Goal: Task Accomplishment & Management: Manage account settings

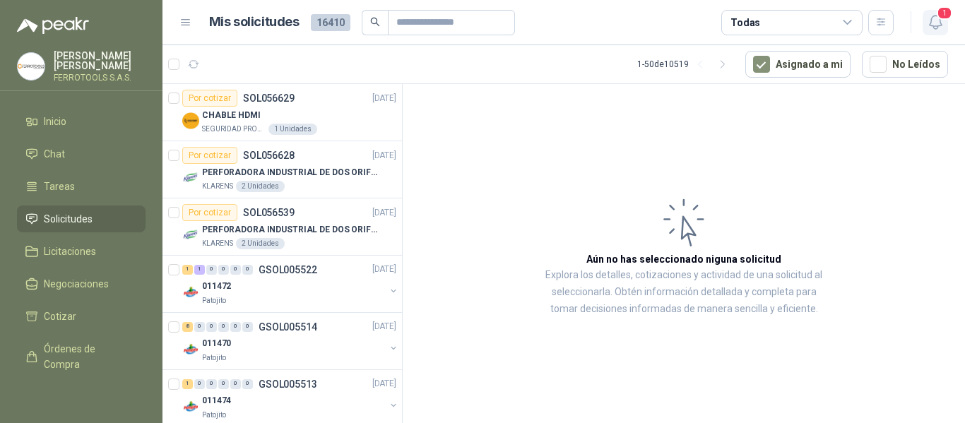
click at [946, 18] on span "1" at bounding box center [945, 12] width 16 height 13
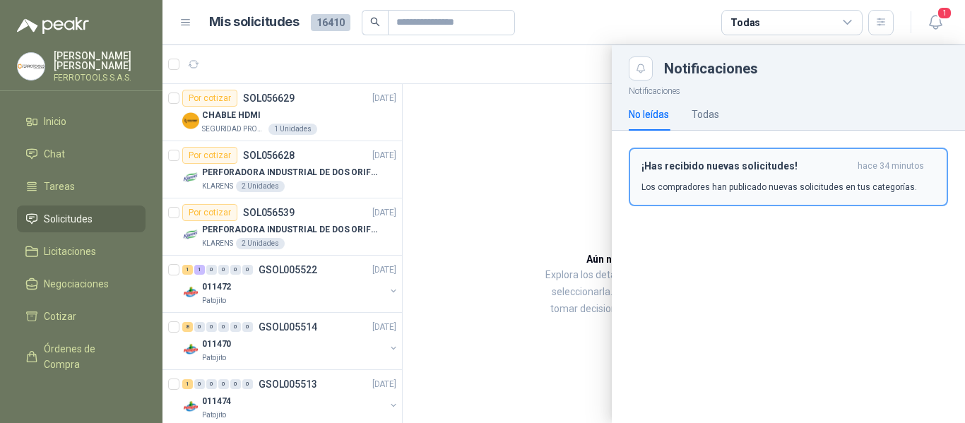
click at [782, 163] on h3 "¡Has recibido nuevas solicitudes!" at bounding box center [747, 166] width 211 height 12
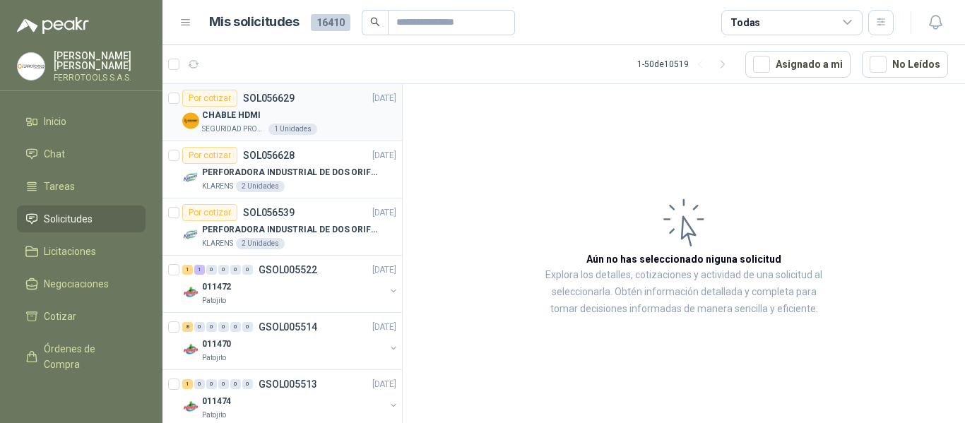
click at [324, 110] on div "CHABLE HDMI" at bounding box center [299, 115] width 194 height 17
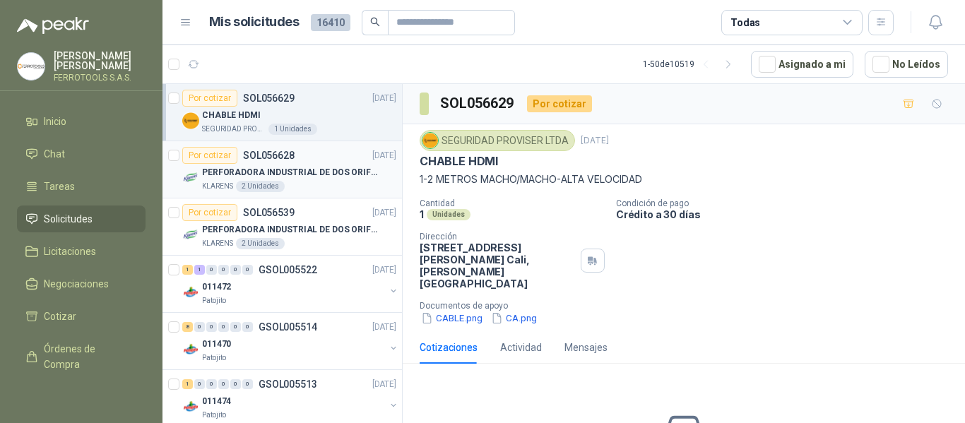
click at [297, 169] on p "PERFORADORA INDUSTRIAL DE DOS ORIFICIOS" at bounding box center [290, 172] width 176 height 13
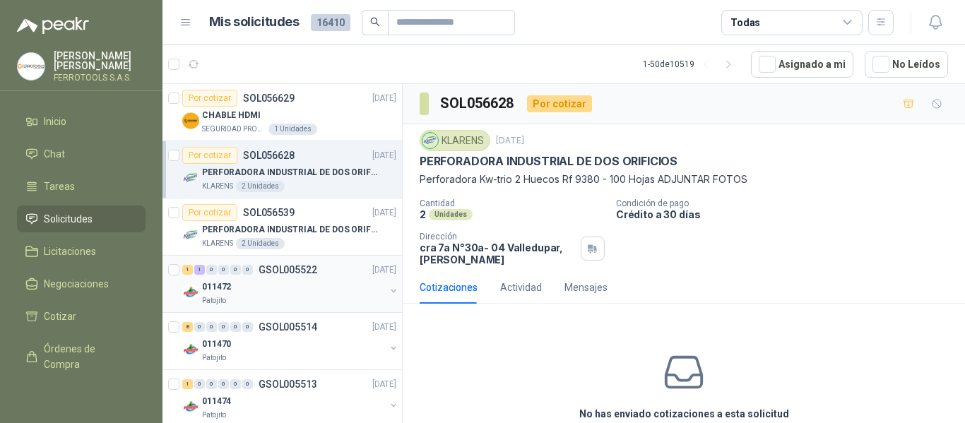
click at [347, 283] on div "011472" at bounding box center [293, 286] width 183 height 17
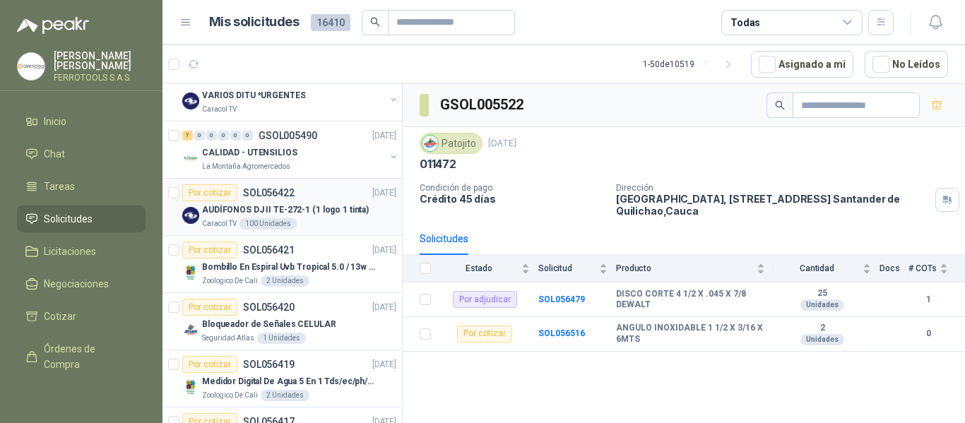
scroll to position [777, 0]
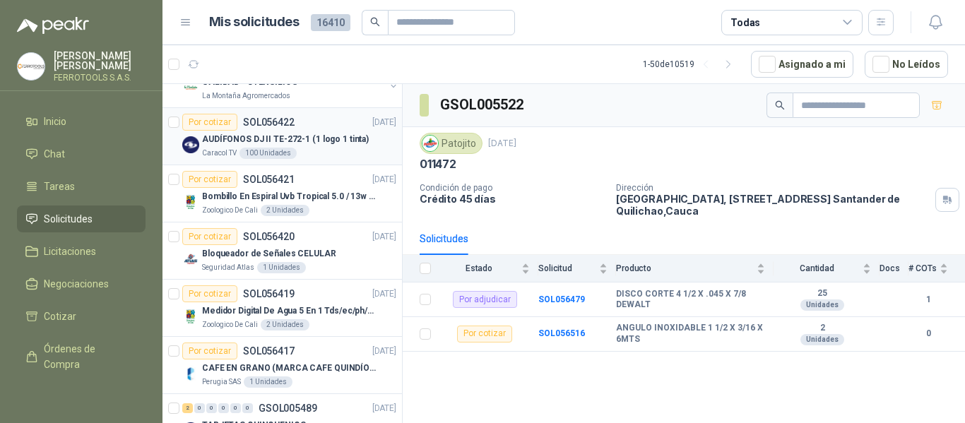
click at [323, 145] on p "AUDÍFONOS DJ II TE-272-1 (1 logo 1 tinta)" at bounding box center [285, 139] width 167 height 13
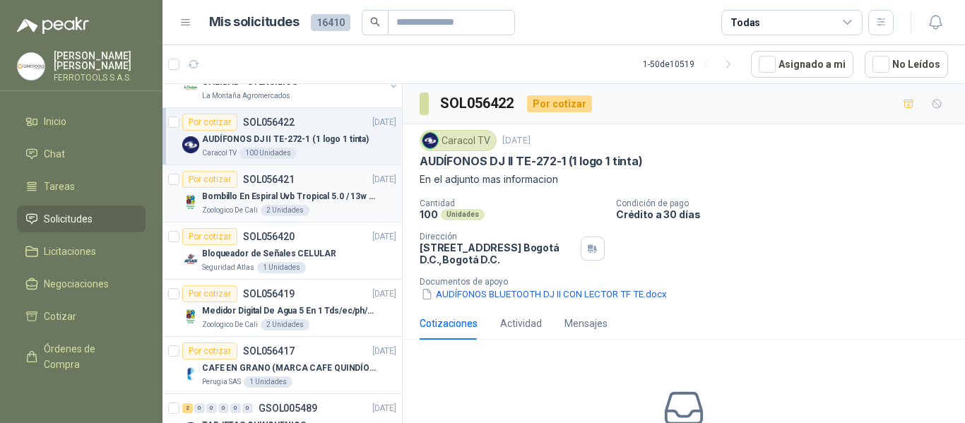
click at [356, 199] on p "Bombillo En Espiral Uvb Tropical 5.0 / 13w Reptiles (ectotermos)" at bounding box center [290, 196] width 176 height 13
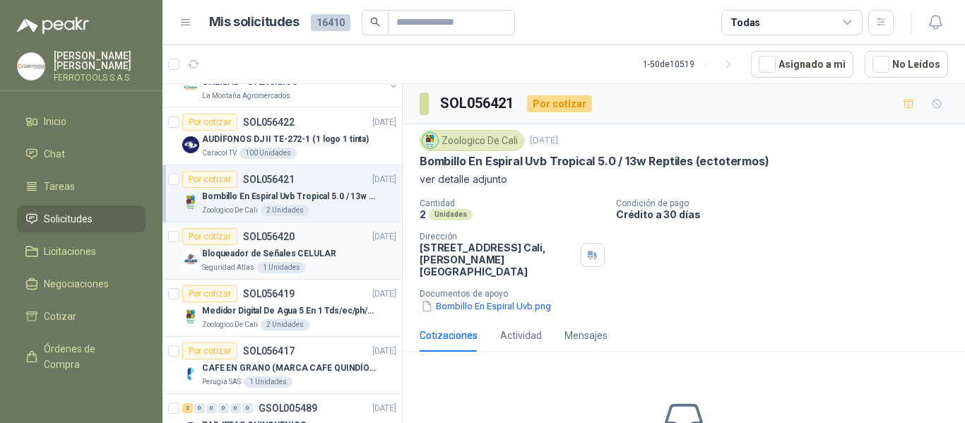
click at [346, 264] on div "Seguridad Atlas 1 Unidades" at bounding box center [299, 267] width 194 height 11
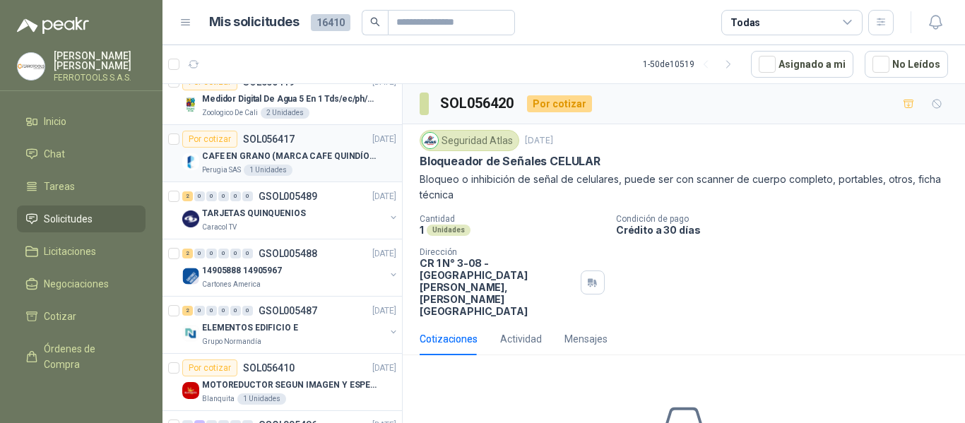
scroll to position [1060, 0]
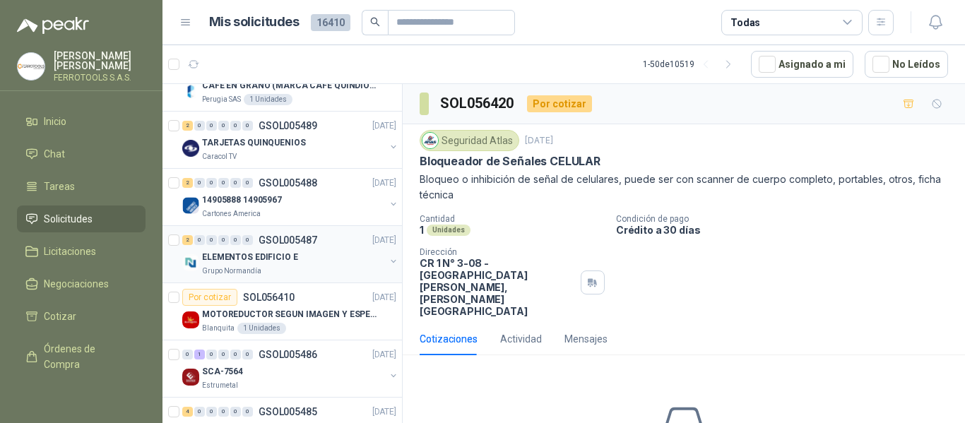
click at [324, 268] on div "Grupo Normandía" at bounding box center [293, 271] width 183 height 11
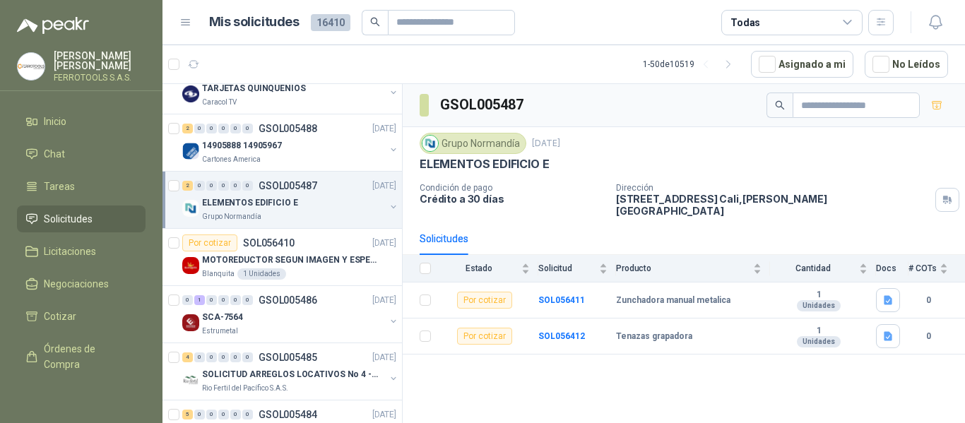
scroll to position [1131, 0]
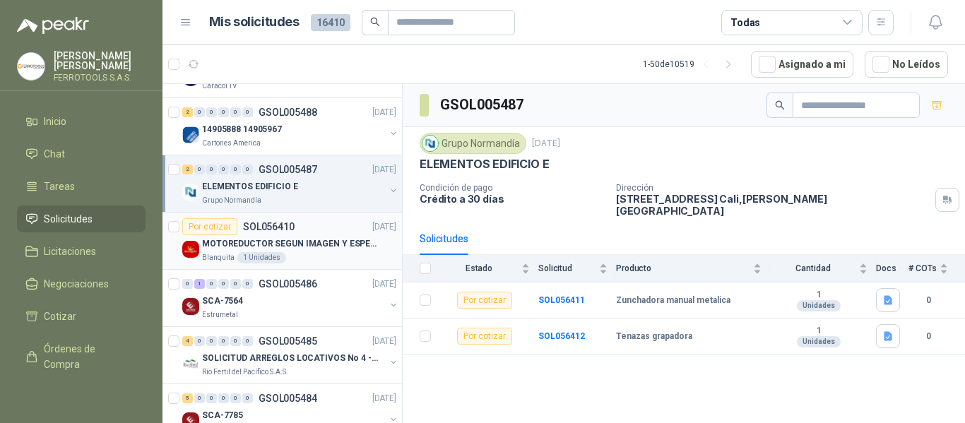
click at [332, 245] on p "MOTOREDUCTOR SEGUN IMAGEN Y ESPECIFICACIONES ADJUNTAS" at bounding box center [290, 243] width 176 height 13
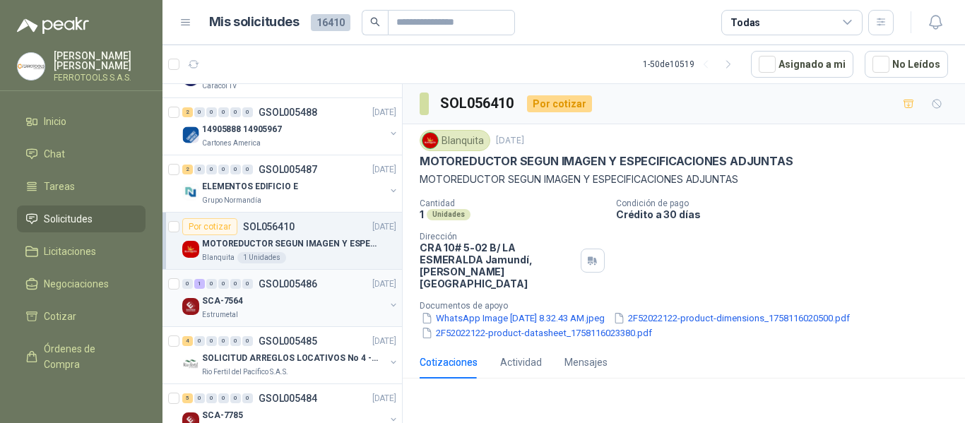
click at [334, 301] on div "SCA-7564" at bounding box center [293, 301] width 183 height 17
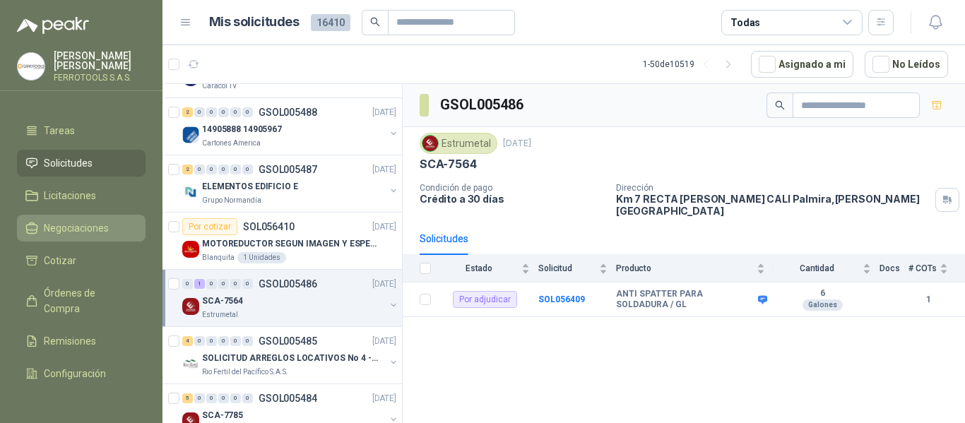
scroll to position [105, 0]
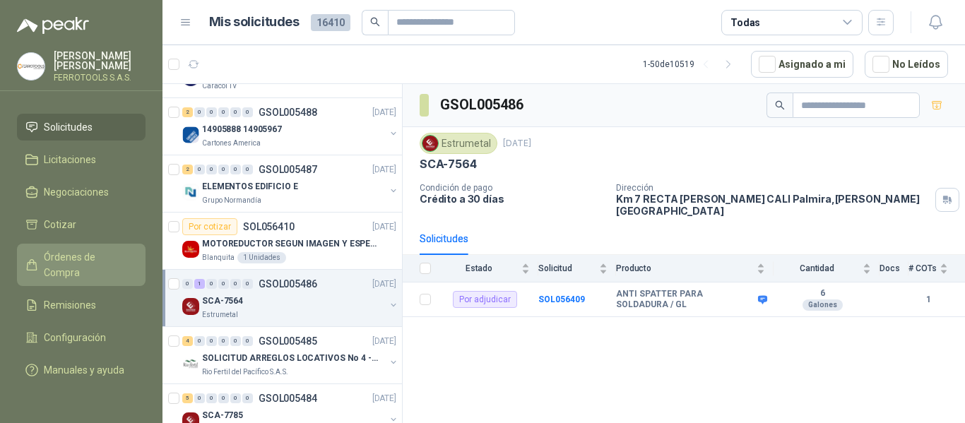
click at [90, 258] on span "Órdenes de Compra" at bounding box center [88, 264] width 88 height 31
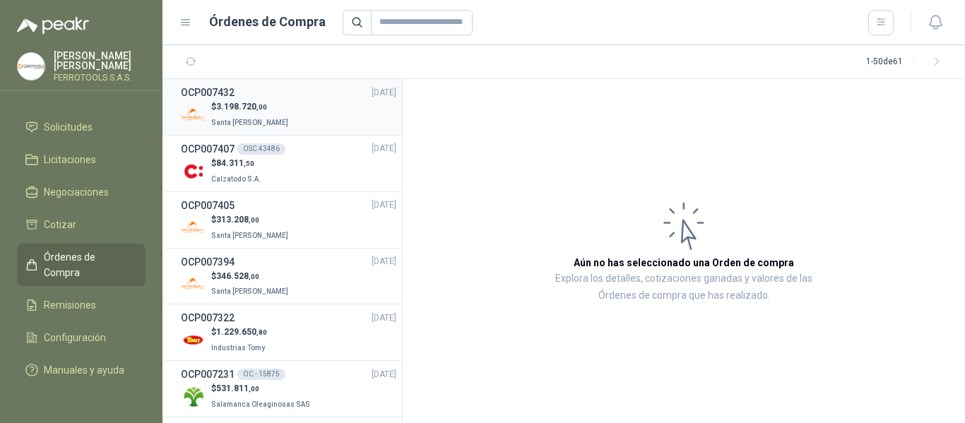
click at [309, 105] on div "$ 3.198.720 ,00 Santa Anita Napoles" at bounding box center [289, 114] width 216 height 29
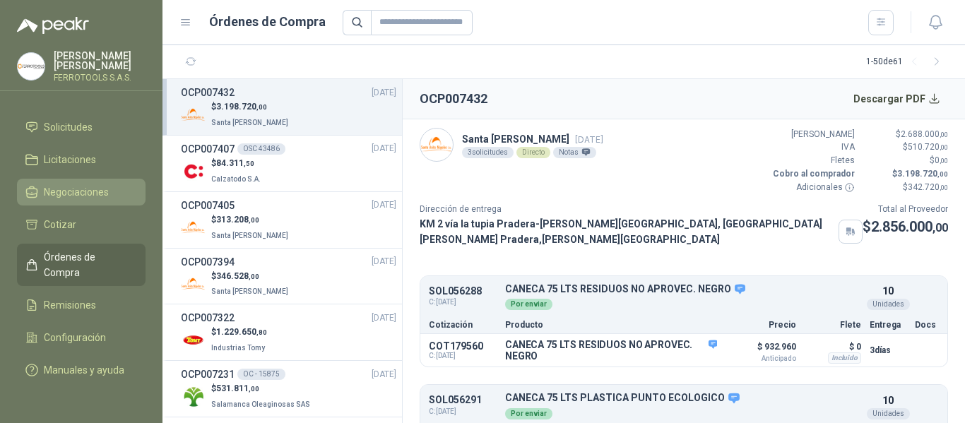
click at [76, 184] on span "Negociaciones" at bounding box center [76, 192] width 65 height 16
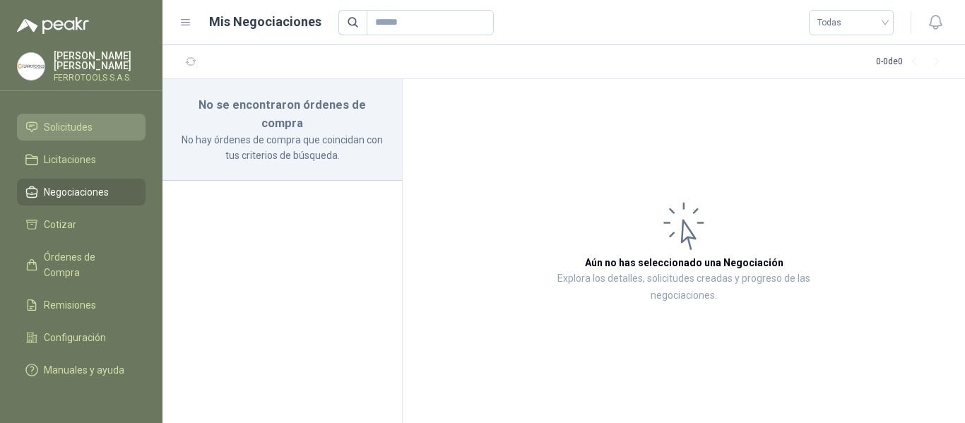
click at [79, 119] on span "Solicitudes" at bounding box center [68, 127] width 49 height 16
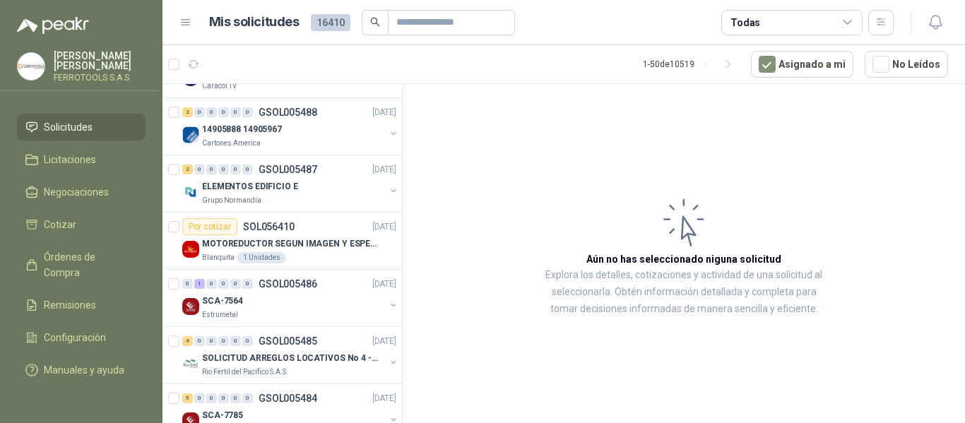
scroll to position [1060, 0]
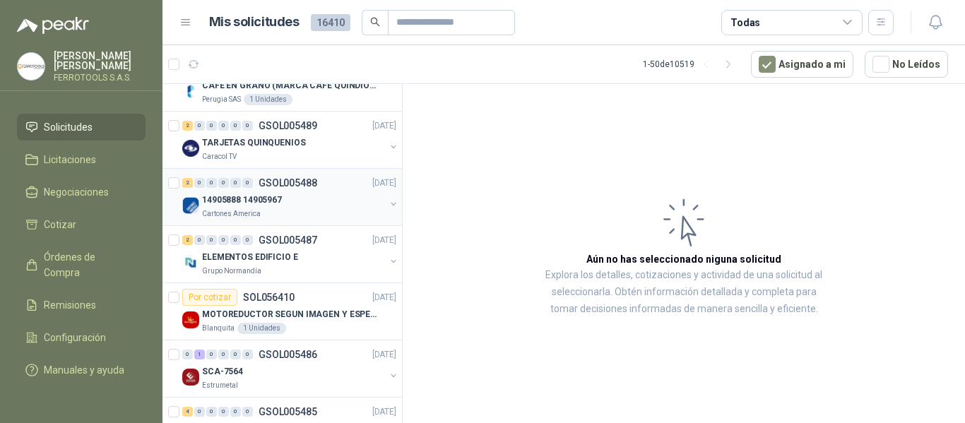
click at [325, 196] on div "14905888 14905967" at bounding box center [293, 200] width 183 height 17
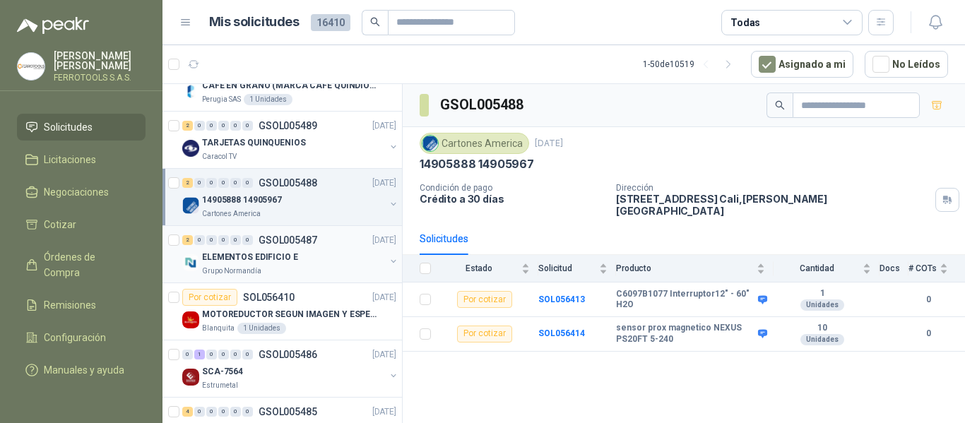
scroll to position [1131, 0]
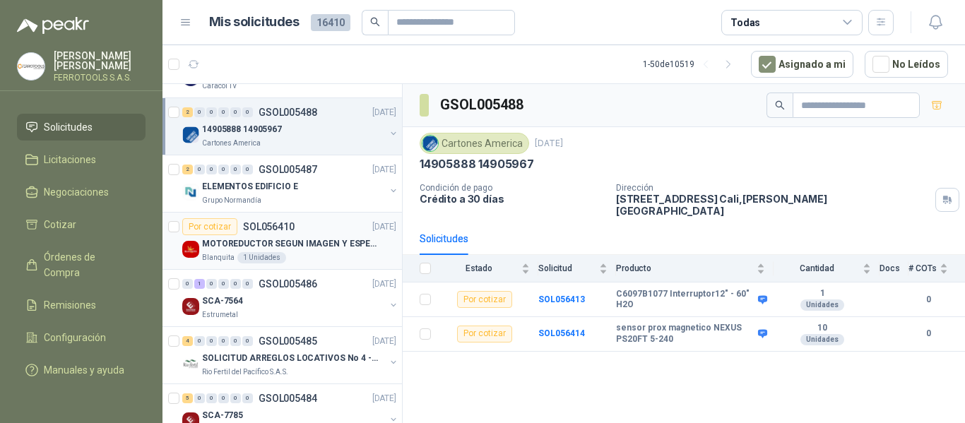
click at [316, 252] on div "MOTOREDUCTOR SEGUN IMAGEN Y ESPECIFICACIONES ADJUNTAS" at bounding box center [299, 243] width 194 height 17
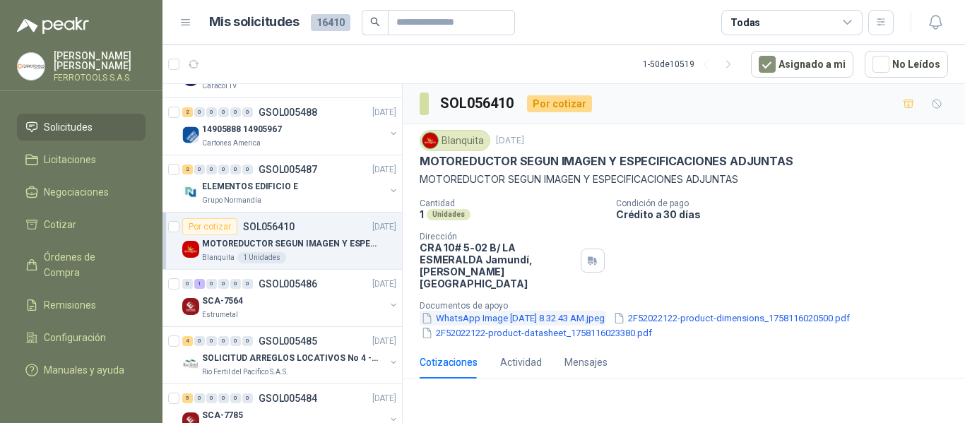
click at [563, 311] on button "WhatsApp Image 2025-09-17 at 8.32.43 AM.jpeg" at bounding box center [513, 318] width 187 height 15
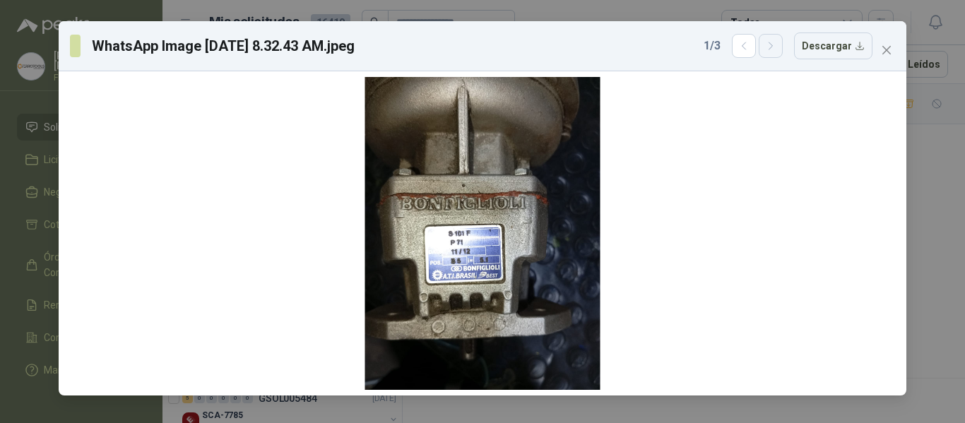
click at [773, 45] on icon "button" at bounding box center [771, 46] width 12 height 12
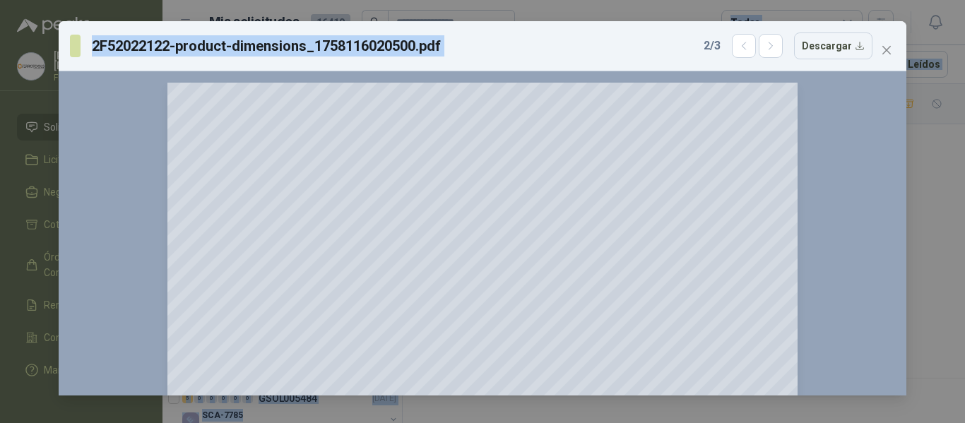
drag, startPoint x: 638, startPoint y: 41, endPoint x: 633, endPoint y: -23, distance: 63.8
click at [633, 0] on html "HERNAN RUALES FERROTOOLS S.A.S. Inicio Chat Tareas Solicitudes Licitaciones Neg…" at bounding box center [482, 211] width 965 height 423
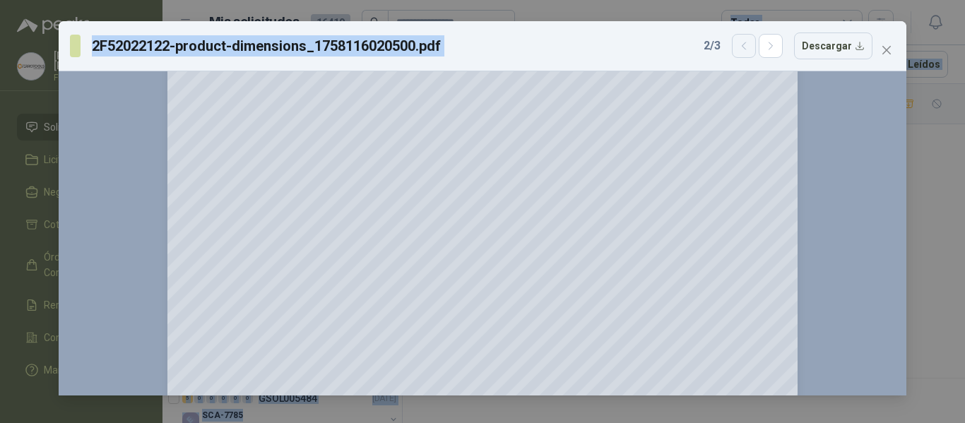
scroll to position [212, 0]
click at [773, 44] on icon "button" at bounding box center [771, 45] width 4 height 7
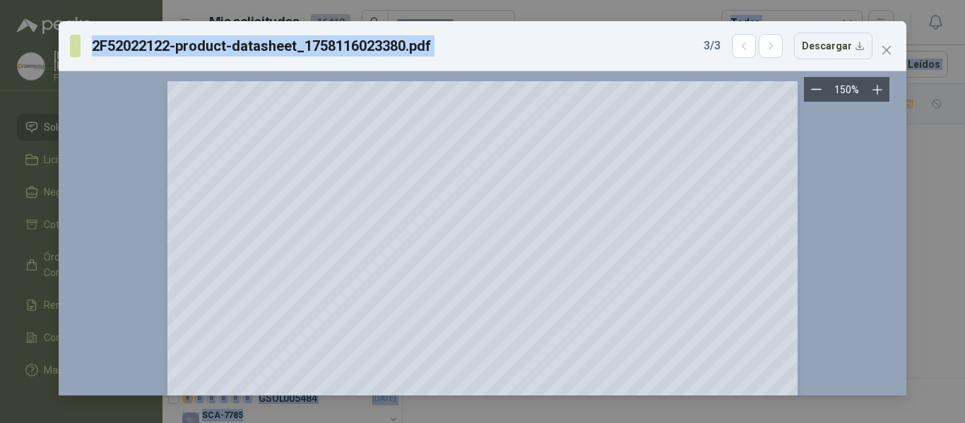
scroll to position [0, 0]
click at [776, 46] on icon "button" at bounding box center [771, 46] width 12 height 12
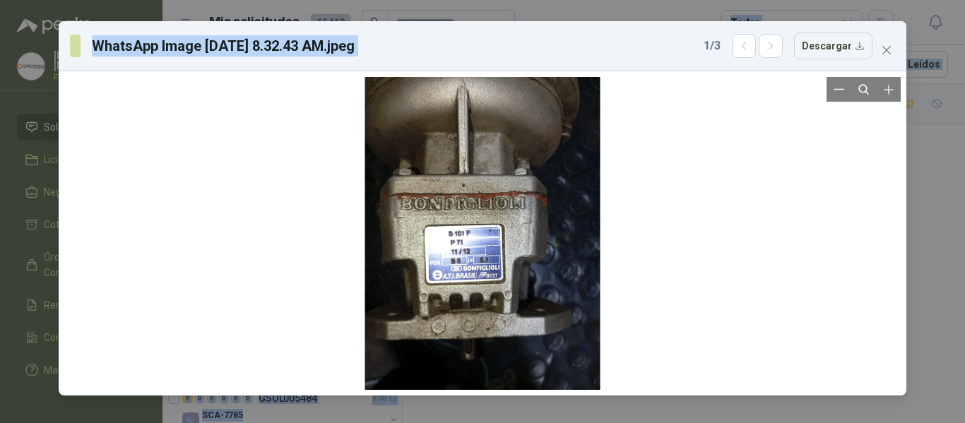
click at [538, 178] on div at bounding box center [482, 233] width 235 height 313
click at [883, 92] on icon "Zoom in" at bounding box center [889, 90] width 14 height 14
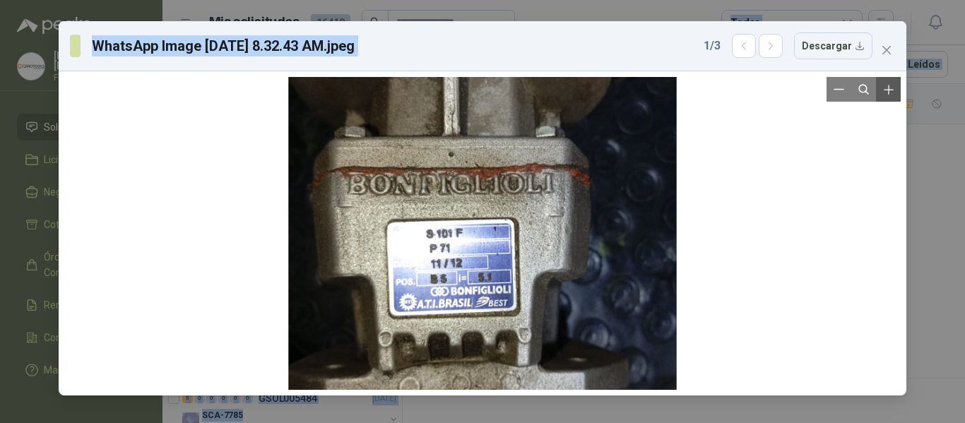
click at [883, 92] on icon "Zoom in" at bounding box center [889, 90] width 14 height 14
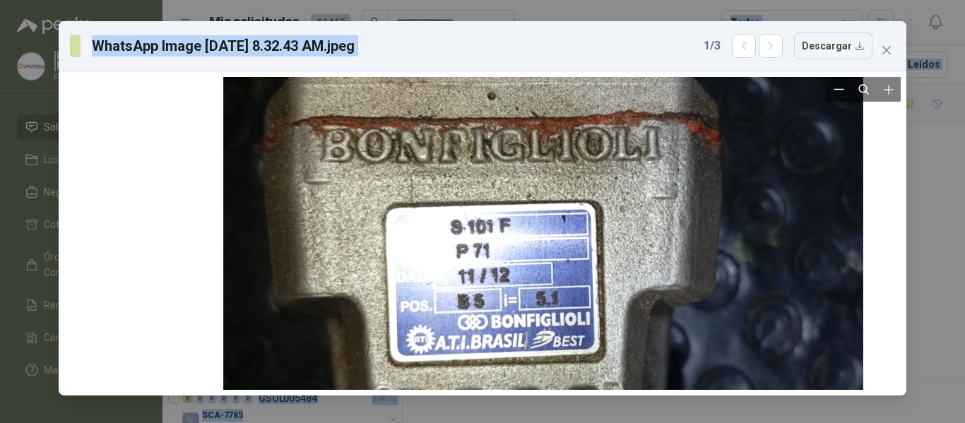
drag, startPoint x: 564, startPoint y: 223, endPoint x: 625, endPoint y: 216, distance: 61.2
click at [625, 216] on div at bounding box center [543, 227] width 641 height 852
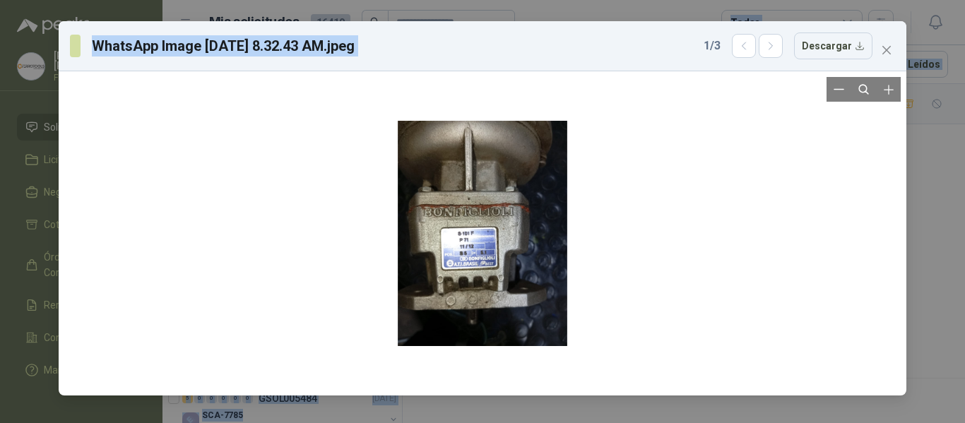
drag, startPoint x: 501, startPoint y: 213, endPoint x: 452, endPoint y: 190, distance: 53.8
click at [452, 190] on div at bounding box center [483, 233] width 170 height 225
click at [889, 94] on icon "Zoom in" at bounding box center [888, 89] width 9 height 9
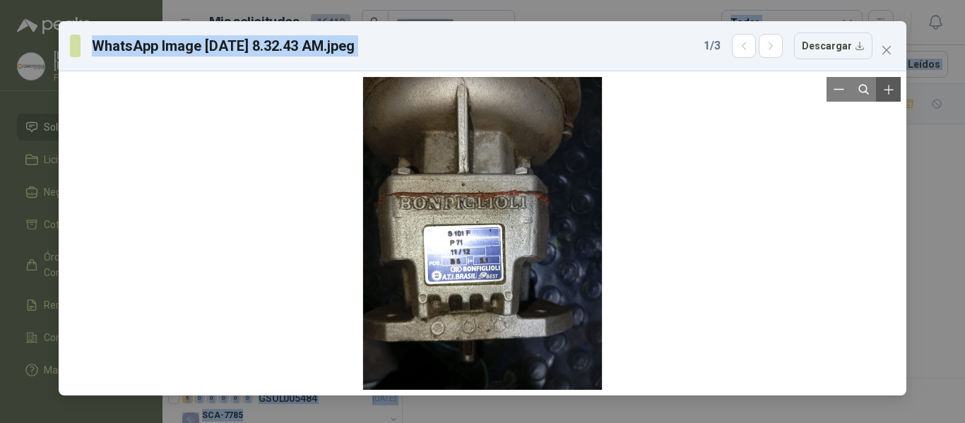
click at [889, 94] on icon "Zoom in" at bounding box center [888, 89] width 9 height 9
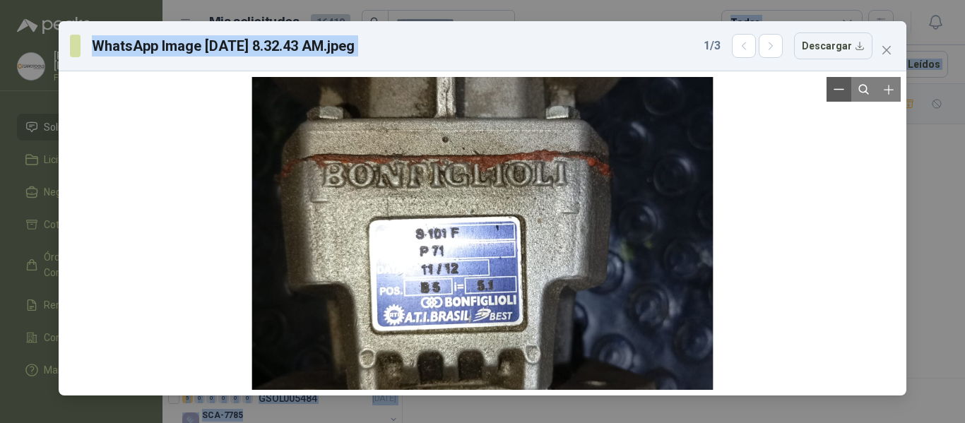
click at [840, 99] on button "Zoom out" at bounding box center [839, 89] width 25 height 25
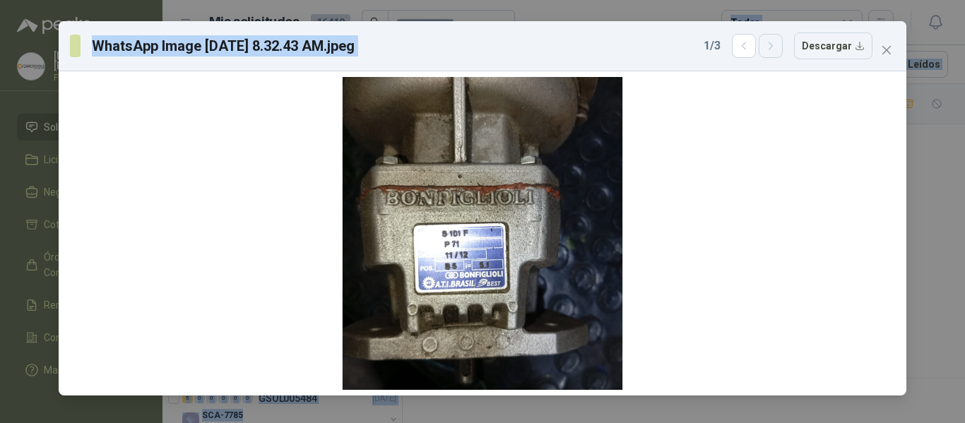
click at [770, 54] on button "button" at bounding box center [771, 46] width 24 height 24
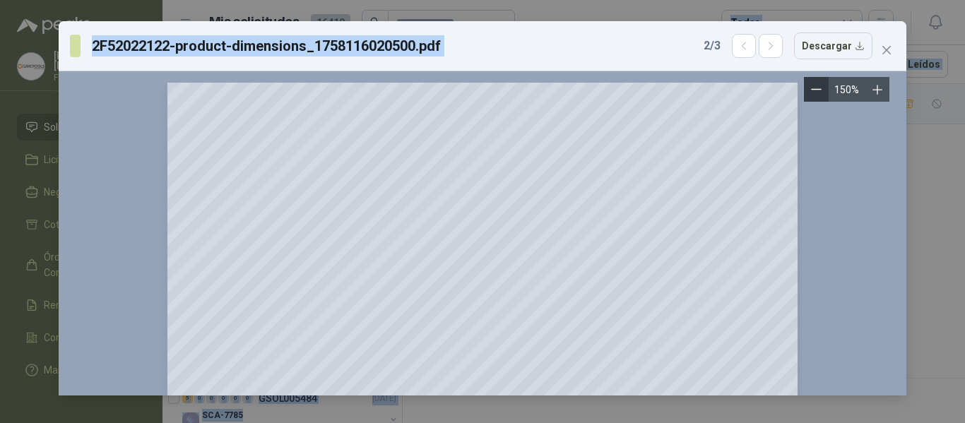
click at [818, 91] on icon "Zoom out" at bounding box center [816, 89] width 11 height 11
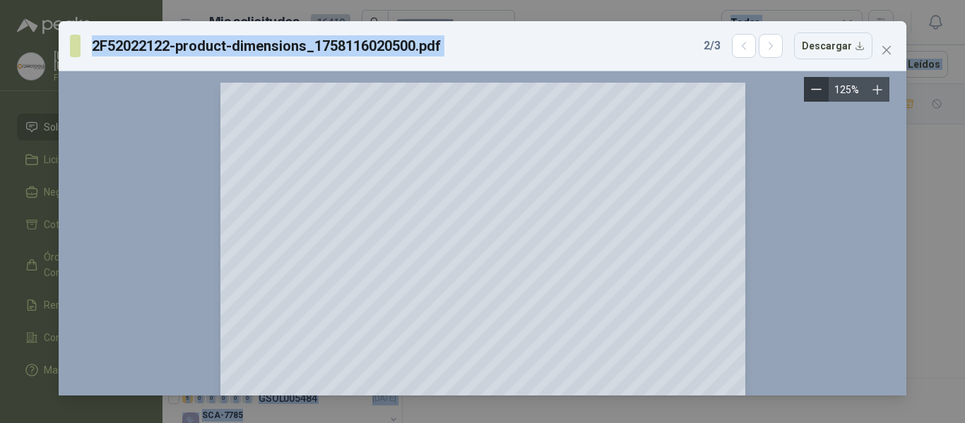
click at [818, 91] on icon "Zoom out" at bounding box center [816, 89] width 11 height 11
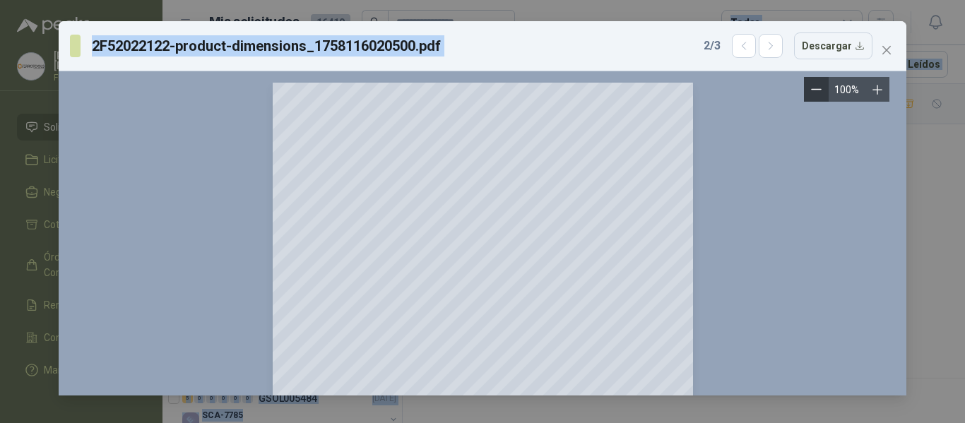
click at [818, 91] on icon "Zoom out" at bounding box center [816, 89] width 11 height 11
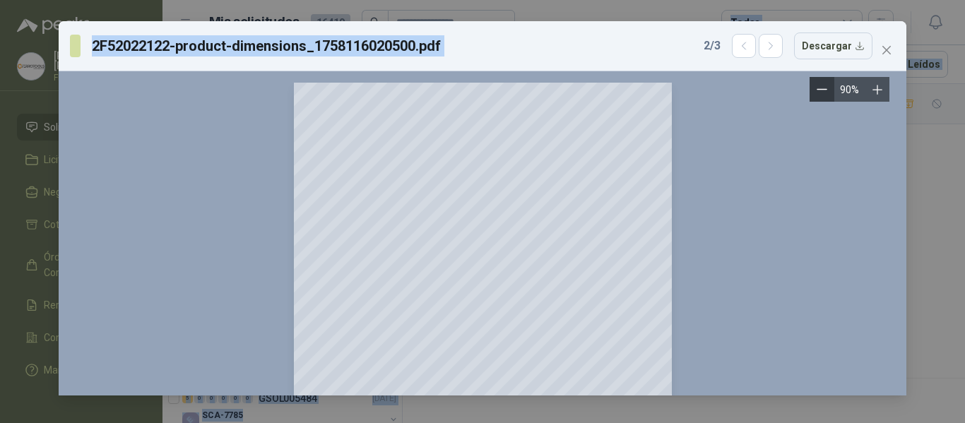
click at [818, 91] on icon "Zoom out" at bounding box center [822, 89] width 11 height 11
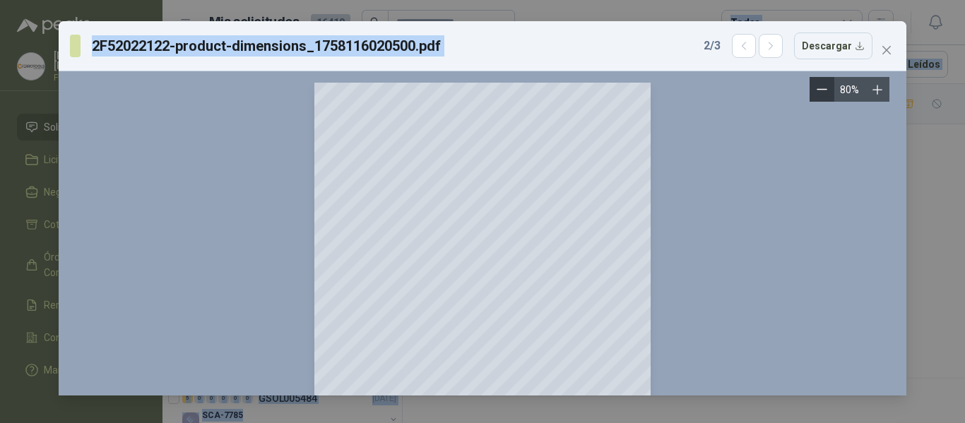
click at [818, 91] on icon "Zoom out" at bounding box center [822, 89] width 11 height 11
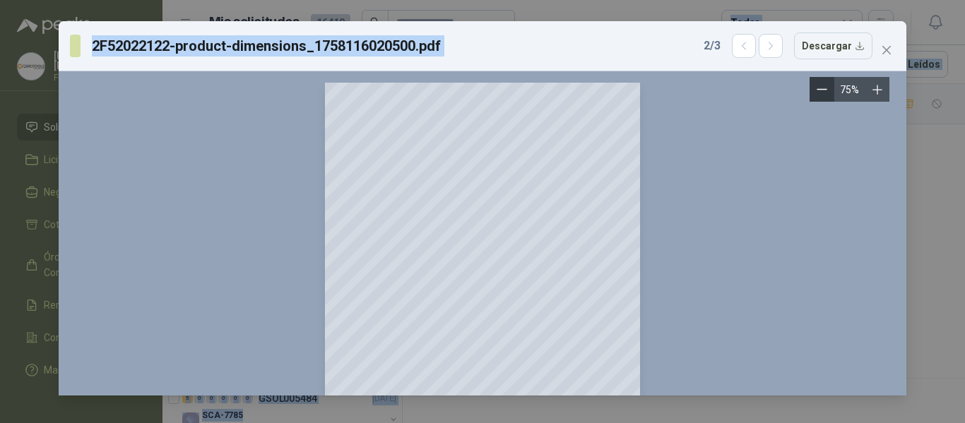
click at [818, 91] on icon "Zoom out" at bounding box center [822, 89] width 11 height 11
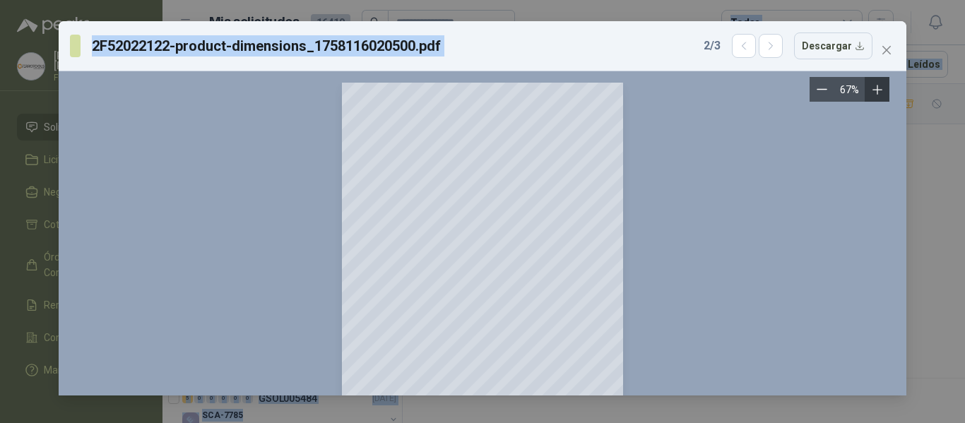
click at [881, 87] on icon "Zoom in" at bounding box center [878, 90] width 14 height 14
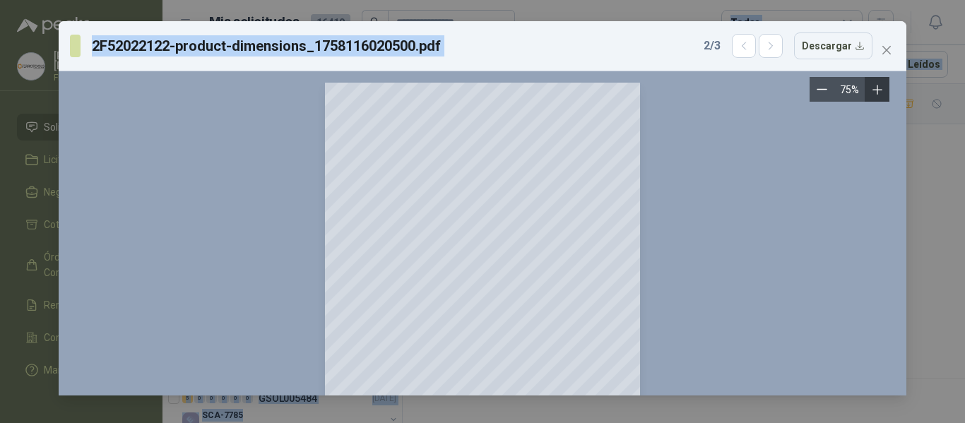
click at [881, 87] on icon "Zoom in" at bounding box center [878, 90] width 14 height 14
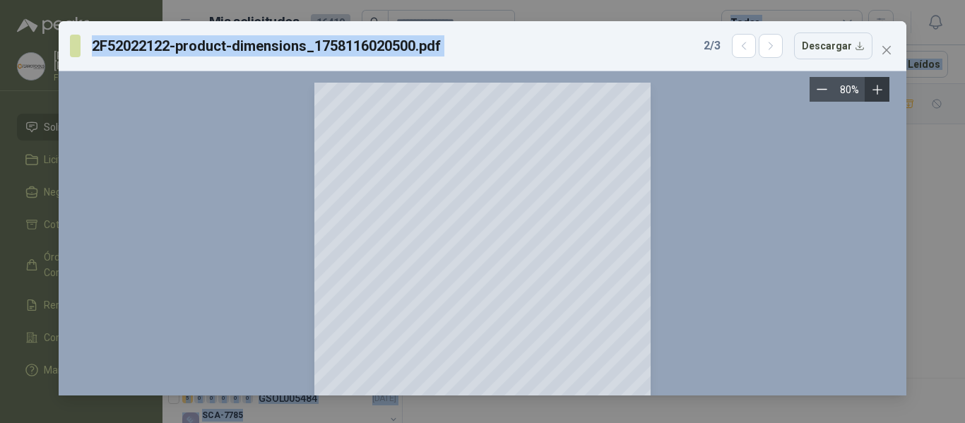
click at [881, 87] on icon "Zoom in" at bounding box center [878, 90] width 14 height 14
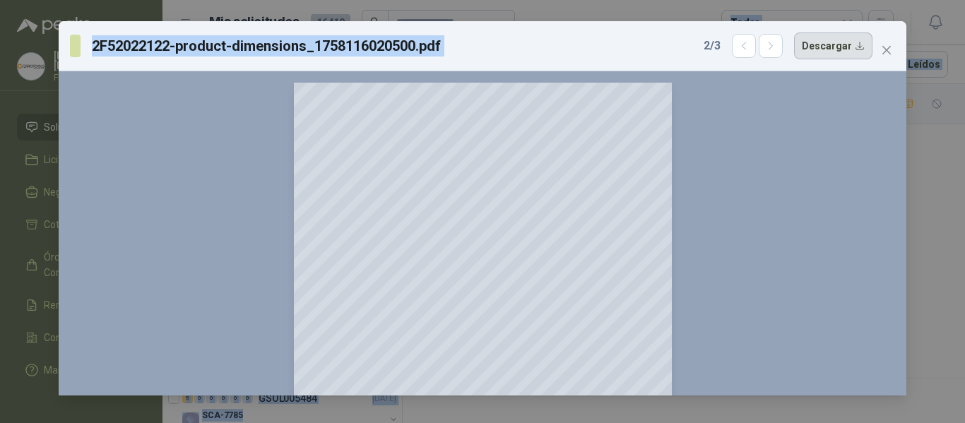
click at [833, 46] on button "Descargar" at bounding box center [833, 46] width 78 height 27
click at [773, 47] on icon "button" at bounding box center [771, 45] width 4 height 7
click at [840, 50] on button "Descargar" at bounding box center [833, 46] width 78 height 27
click at [751, 54] on button "button" at bounding box center [744, 46] width 24 height 24
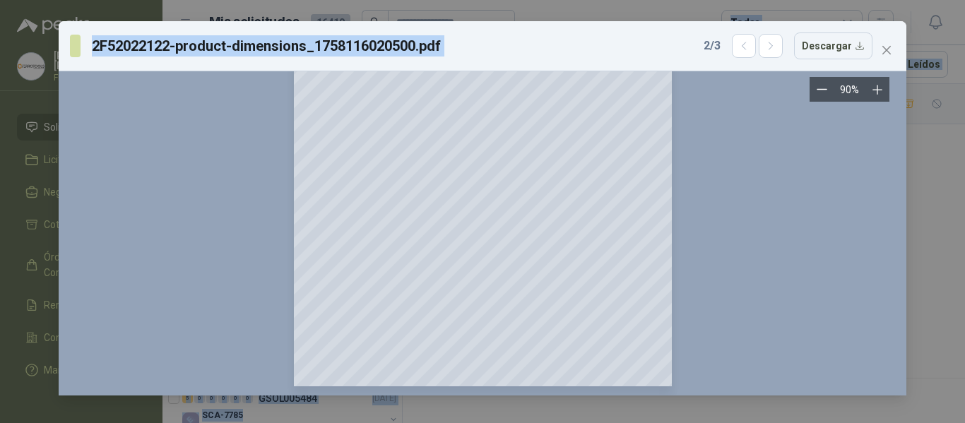
scroll to position [780, 0]
click at [744, 52] on icon "button" at bounding box center [745, 46] width 12 height 12
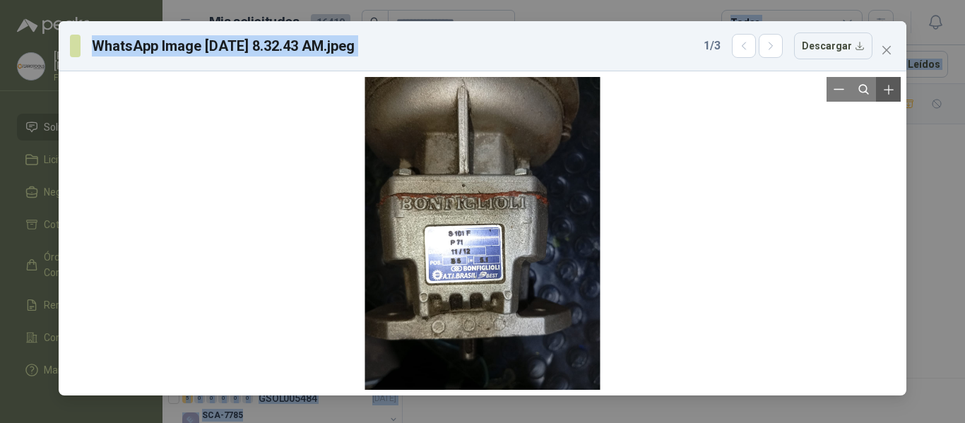
click at [886, 93] on icon "Zoom in" at bounding box center [889, 90] width 14 height 14
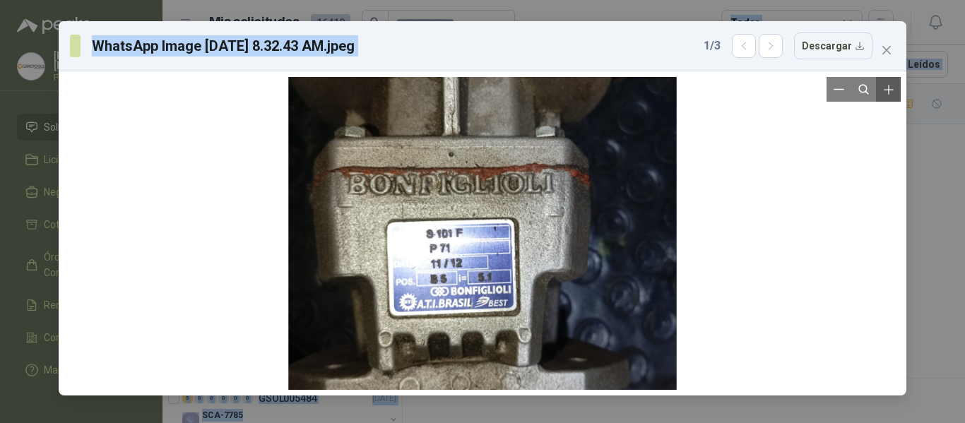
click at [886, 93] on icon "Zoom in" at bounding box center [889, 90] width 14 height 14
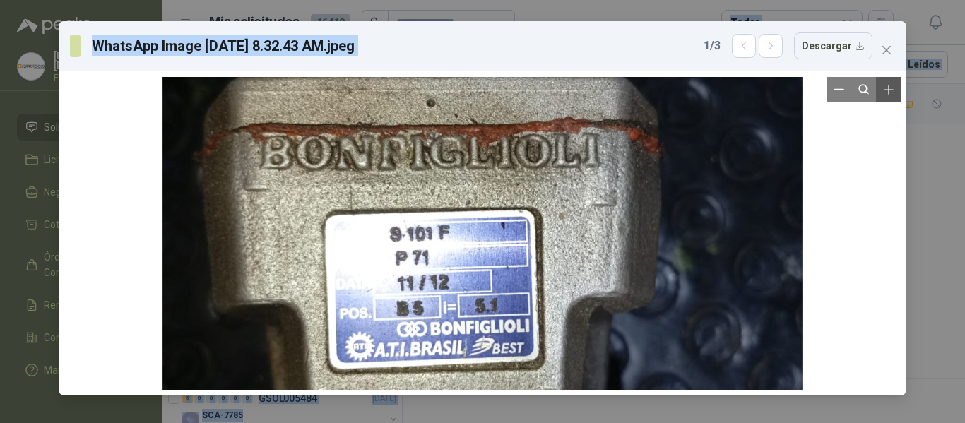
click at [886, 93] on icon "Zoom in" at bounding box center [889, 90] width 14 height 14
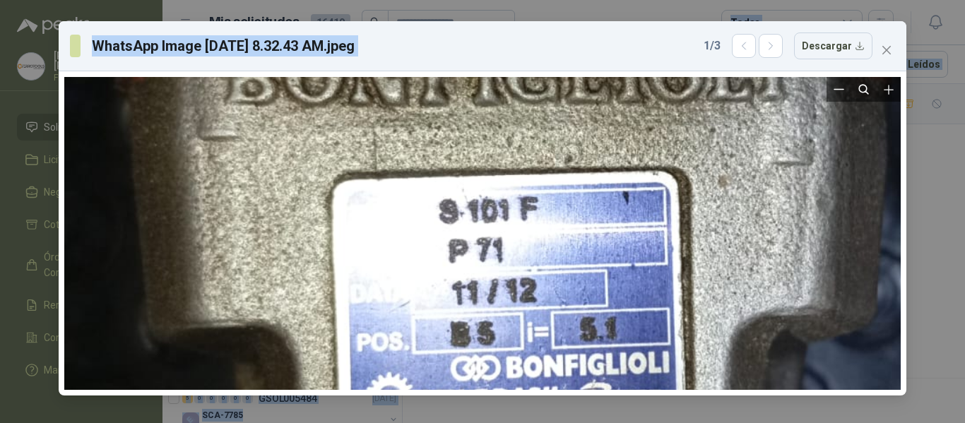
drag, startPoint x: 500, startPoint y: 230, endPoint x: 610, endPoint y: 207, distance: 112.0
click at [610, 207] on div at bounding box center [593, 210] width 1058 height 1406
click at [724, 230] on div at bounding box center [593, 210] width 1058 height 1406
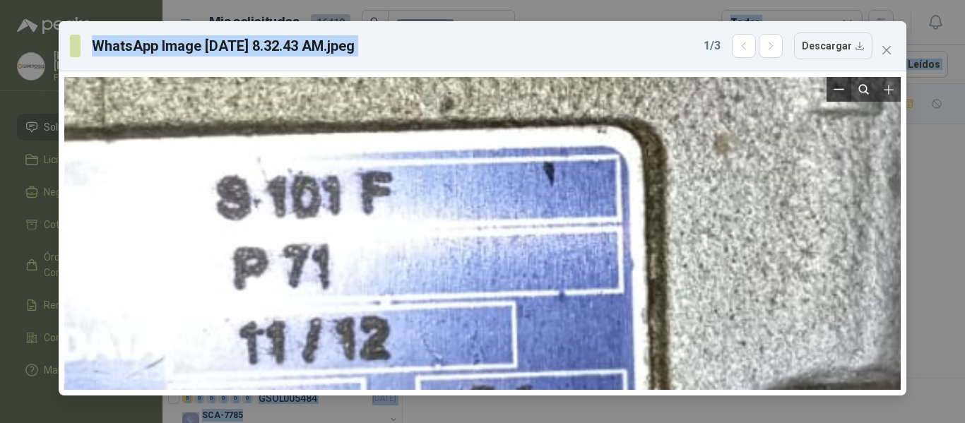
click at [849, 97] on button "Zoom out" at bounding box center [839, 89] width 25 height 25
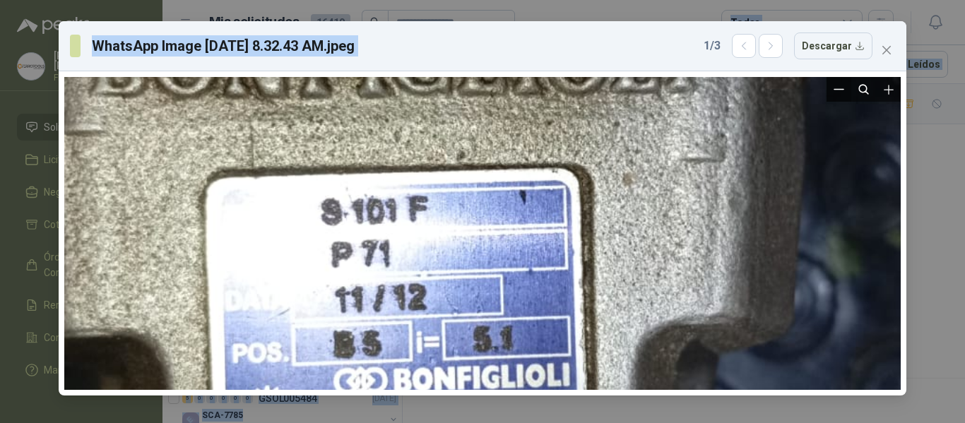
click at [849, 97] on button "Zoom out" at bounding box center [839, 89] width 25 height 25
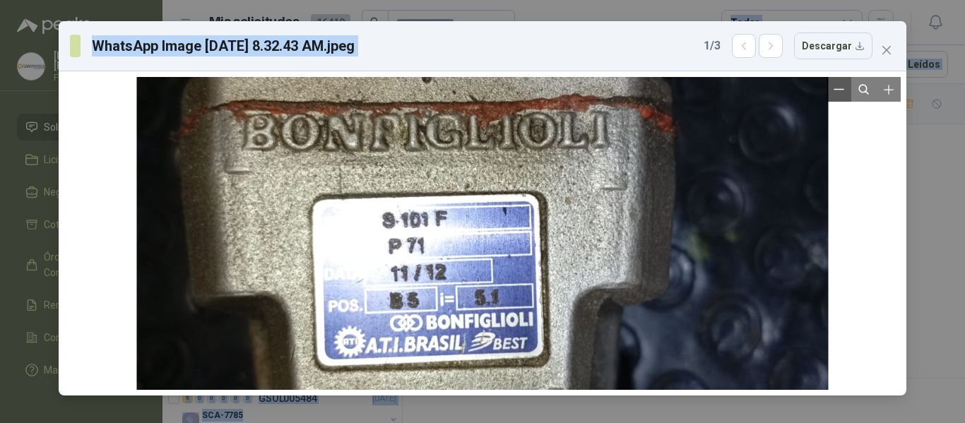
click at [849, 97] on button "Zoom out" at bounding box center [839, 89] width 25 height 25
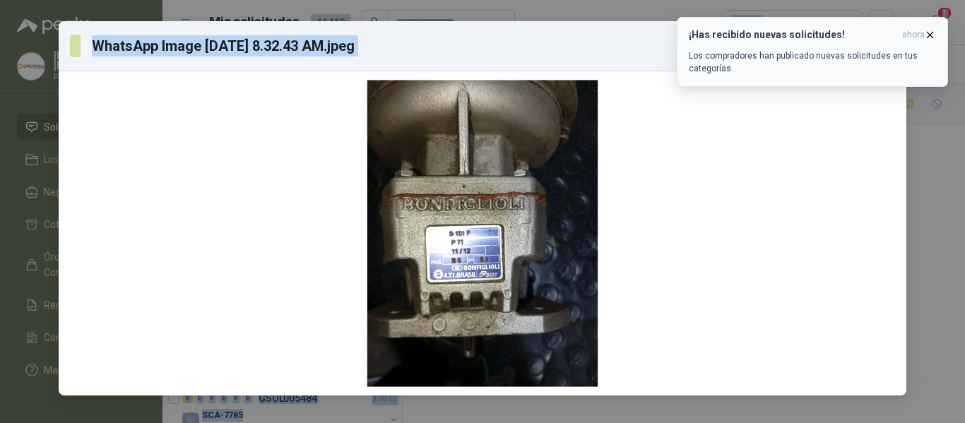
click at [899, 59] on p "Los compradores han publicado nuevas solicitudes en tus categorías." at bounding box center [812, 61] width 247 height 25
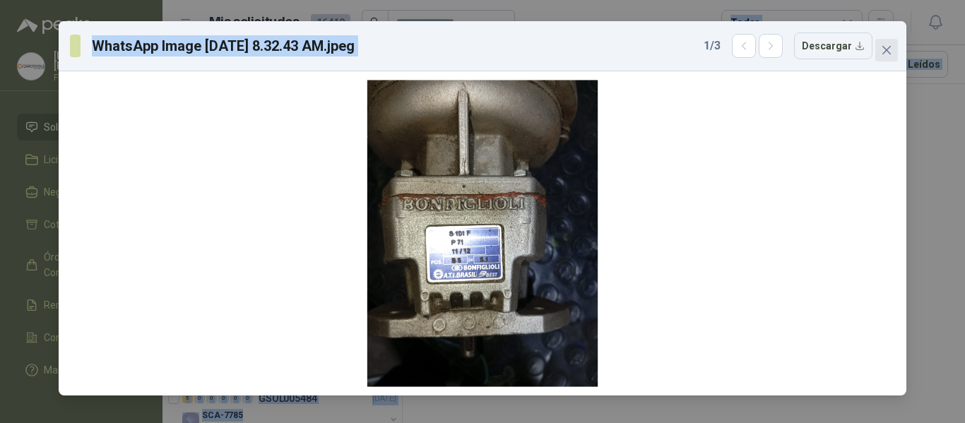
click at [883, 54] on icon "close" at bounding box center [887, 50] width 8 height 8
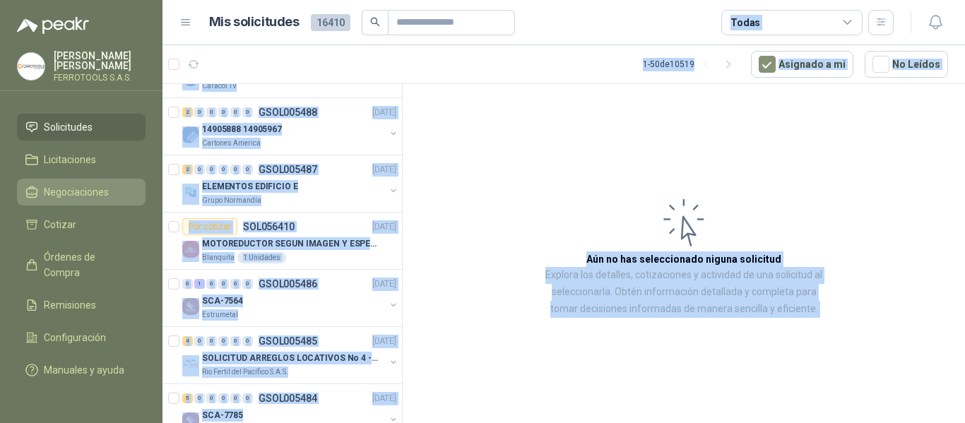
drag, startPoint x: 74, startPoint y: 182, endPoint x: 75, endPoint y: 173, distance: 9.2
click at [74, 184] on span "Negociaciones" at bounding box center [76, 192] width 65 height 16
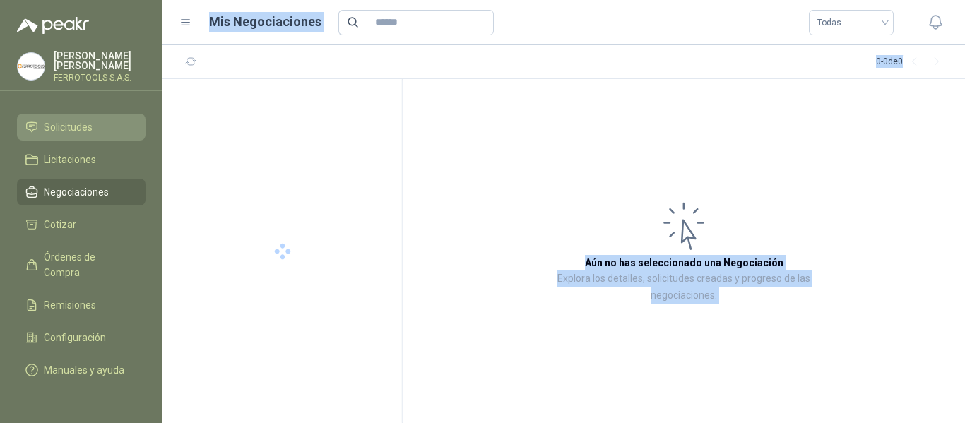
click at [76, 119] on span "Solicitudes" at bounding box center [68, 127] width 49 height 16
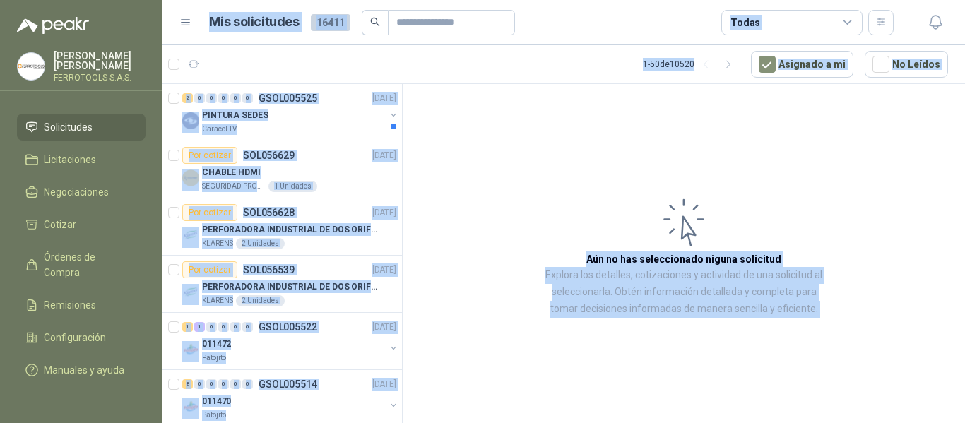
click at [496, 199] on article "Aún no has seleccionado niguna solicitud Explora los detalles, cotizaciones y a…" at bounding box center [684, 256] width 563 height 344
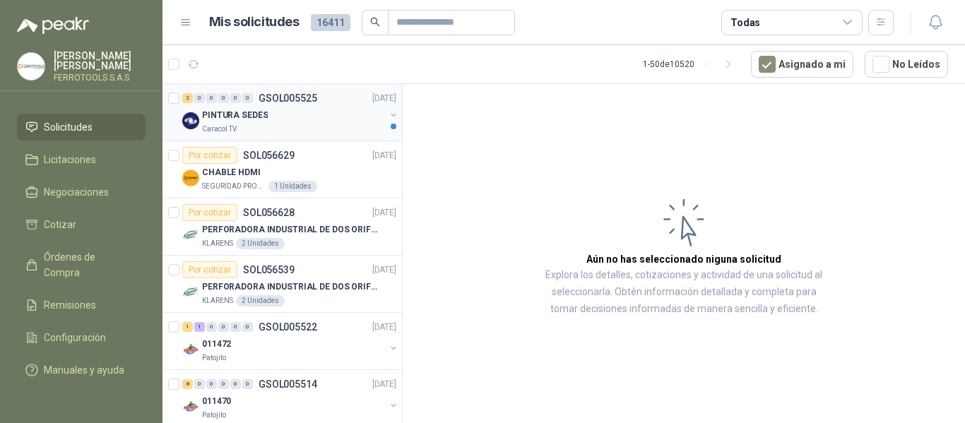
click at [346, 122] on div "PINTURA SEDES" at bounding box center [293, 115] width 183 height 17
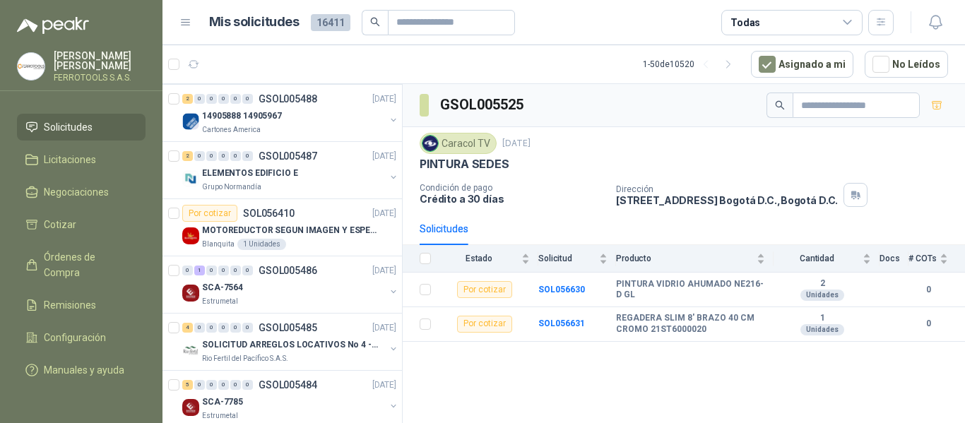
scroll to position [1272, 0]
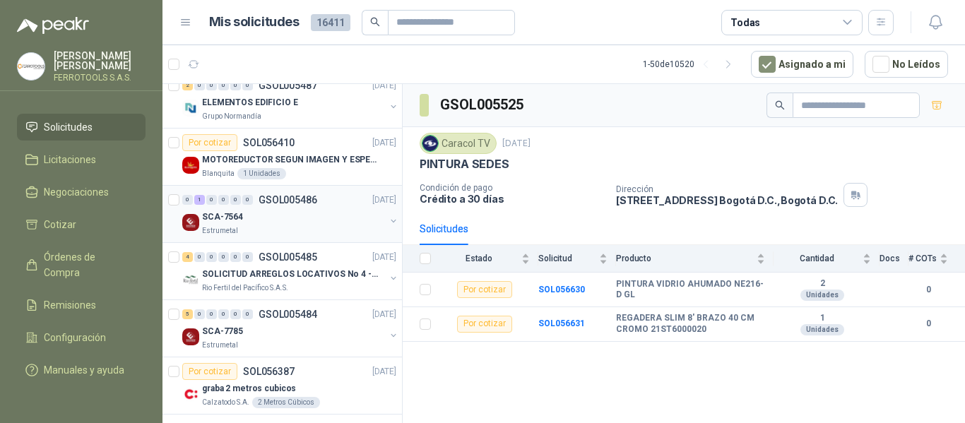
click at [340, 213] on div "SCA-7564" at bounding box center [293, 217] width 183 height 17
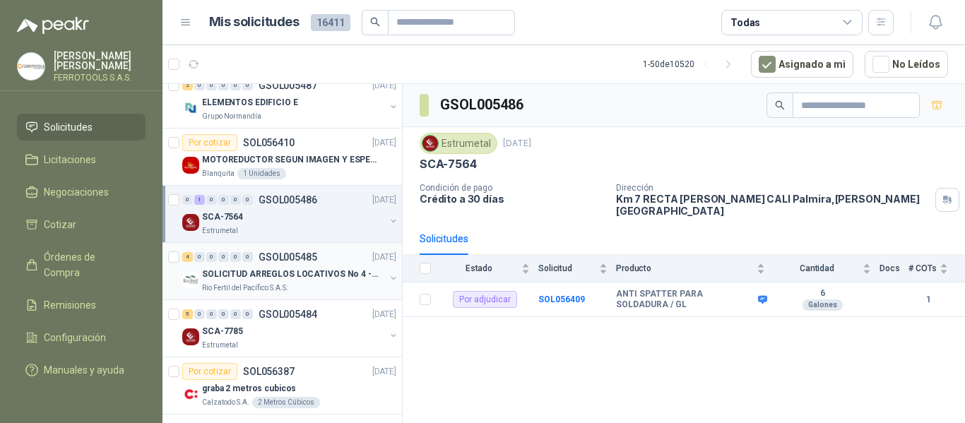
click at [305, 288] on div "Rio Fertil del Pacífico S.A.S." at bounding box center [293, 288] width 183 height 11
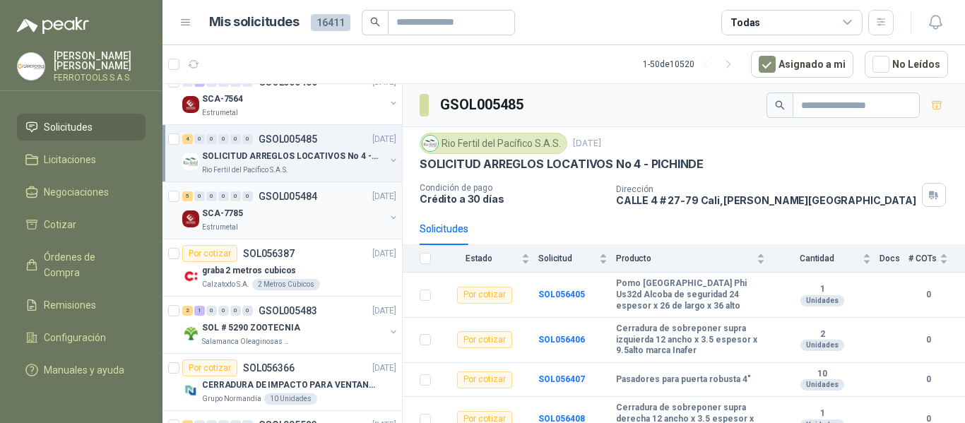
scroll to position [1414, 0]
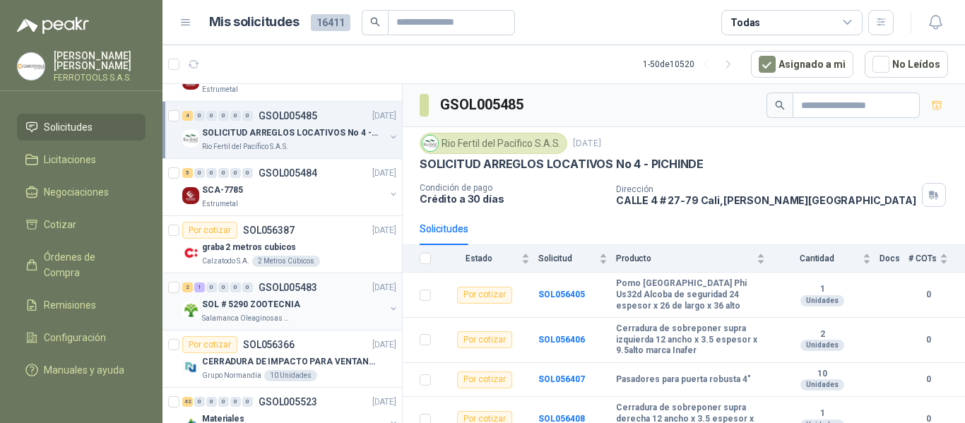
click at [317, 307] on div "SOL # 5290 ZOOTECNIA" at bounding box center [293, 304] width 183 height 17
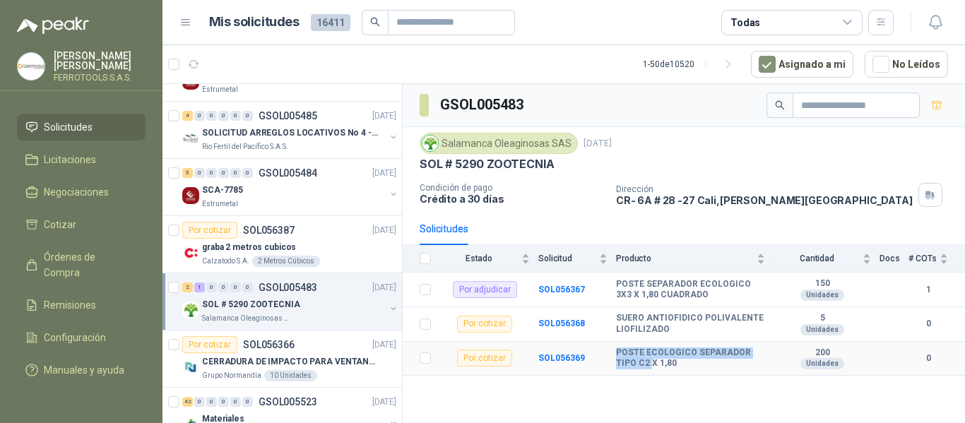
drag, startPoint x: 617, startPoint y: 354, endPoint x: 628, endPoint y: 368, distance: 18.1
click at [628, 368] on b "POSTE ECOLOGICO SEPARADOR TIPO C2 X 1,80" at bounding box center [690, 359] width 149 height 22
copy b "POSTE ECOLOGICO SEPARADOR TIPO C2"
drag, startPoint x: 664, startPoint y: 364, endPoint x: 617, endPoint y: 355, distance: 47.5
click at [617, 355] on b "POSTE ECOLOGICO SEPARADOR TIPO C2 X 1,80" at bounding box center [690, 359] width 149 height 22
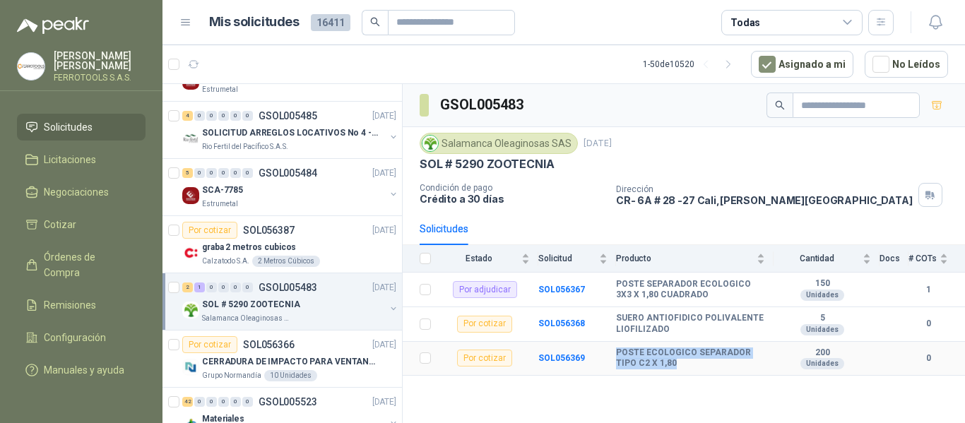
copy b "POSTE ECOLOGICO SEPARADOR TIPO C2 X 1,80"
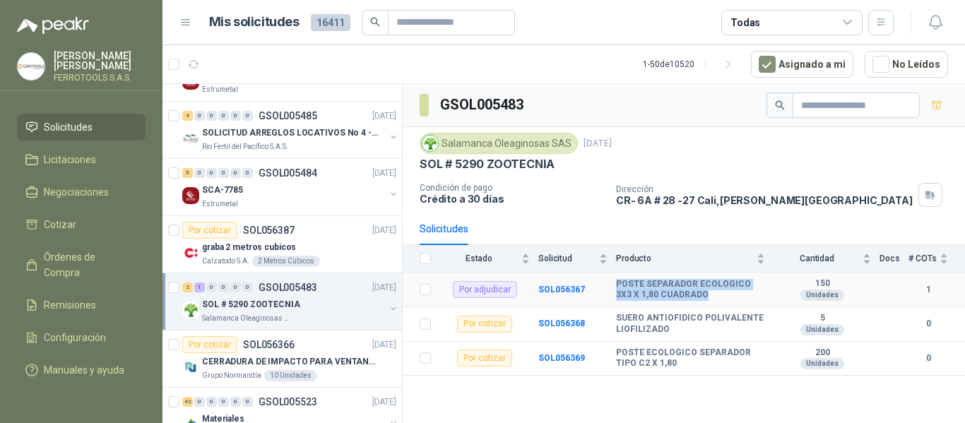
drag, startPoint x: 697, startPoint y: 298, endPoint x: 614, endPoint y: 283, distance: 84.0
click at [614, 283] on tr "Por adjudicar SOL056367 POSTE SEPARADOR ECOLOGICO 3X3 X 1,80 CUADRADO 150 Unida…" at bounding box center [684, 290] width 563 height 35
copy tr "POSTE SEPARADOR ECOLOGICO 3X3 X 1,80 CUADRADO"
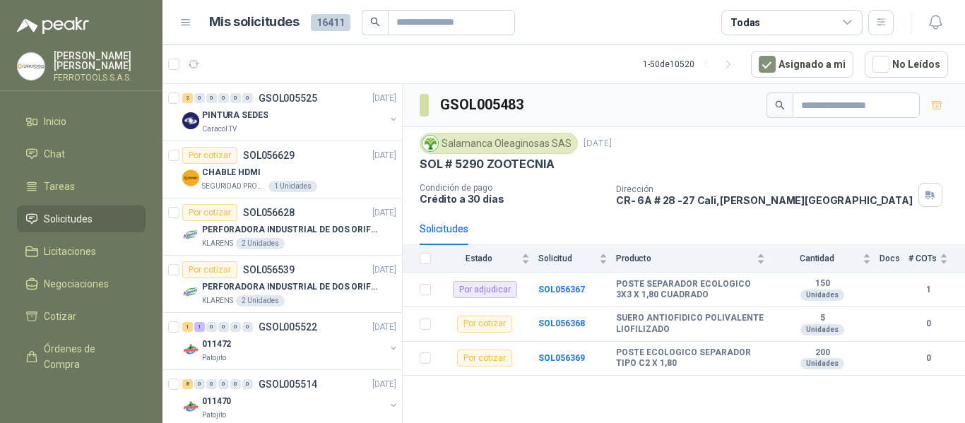
click at [568, 49] on article "1 - 50 de 10520 Asignado a mi No Leídos" at bounding box center [564, 64] width 803 height 38
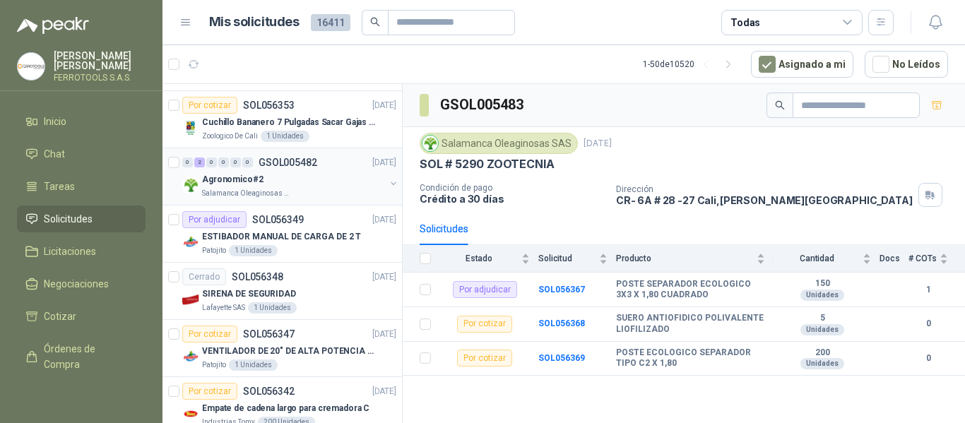
scroll to position [1838, 0]
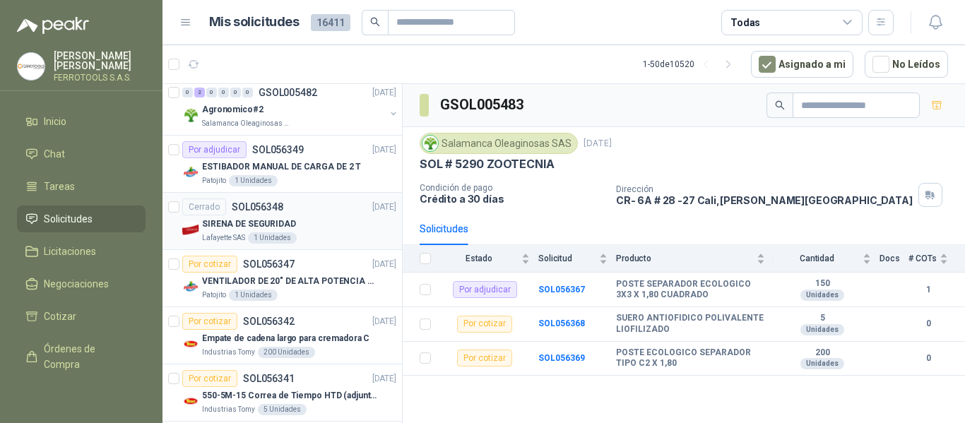
click at [331, 234] on div "Lafayette SAS 1 Unidades" at bounding box center [299, 238] width 194 height 11
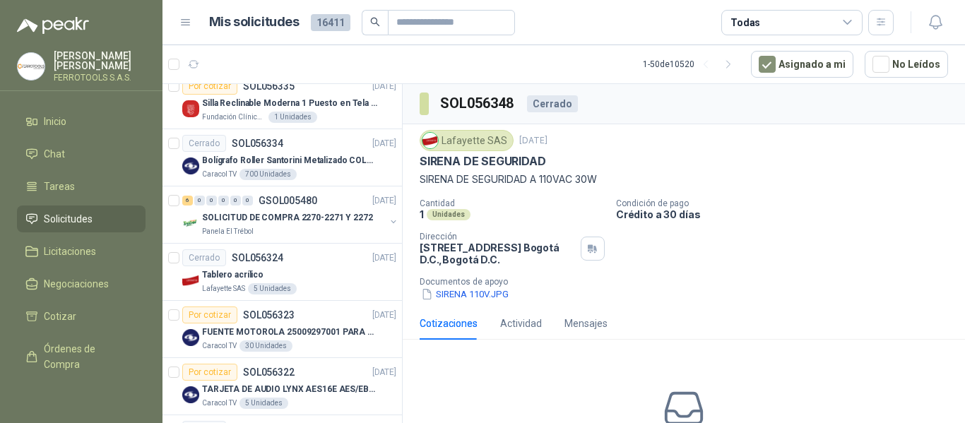
scroll to position [2549, 0]
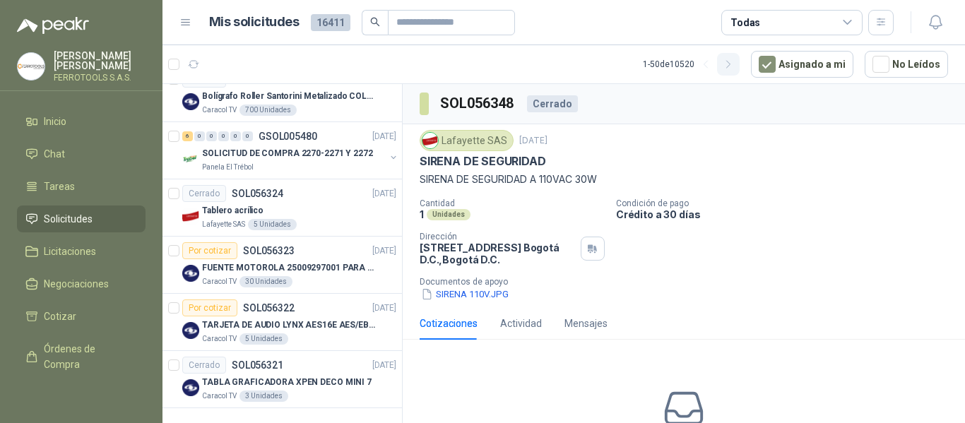
click at [735, 66] on icon "button" at bounding box center [729, 65] width 12 height 12
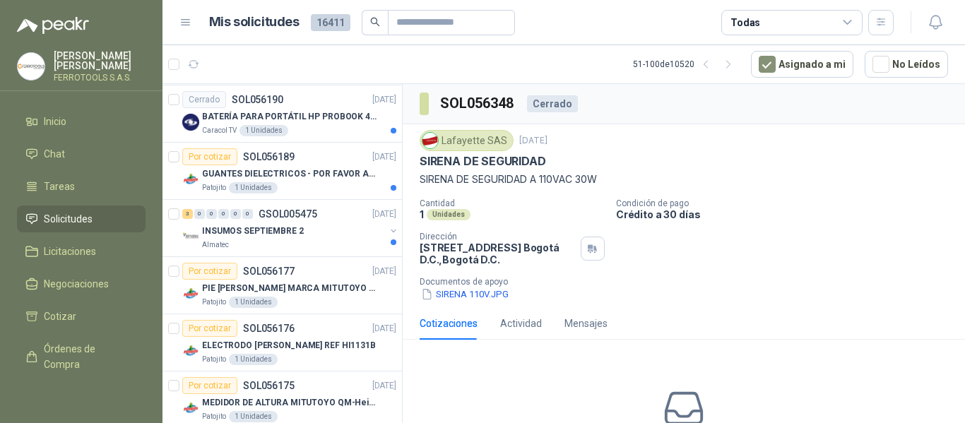
scroll to position [0, 0]
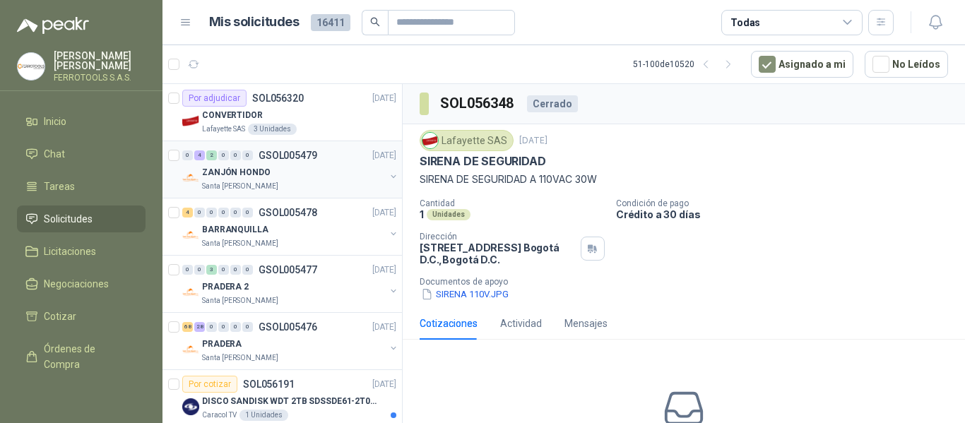
click at [349, 176] on div "ZANJÓN HONDO" at bounding box center [293, 172] width 183 height 17
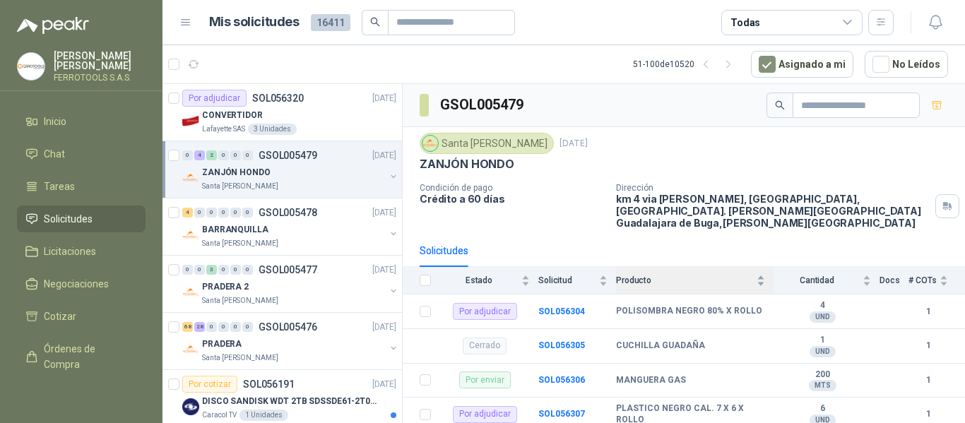
scroll to position [71, 0]
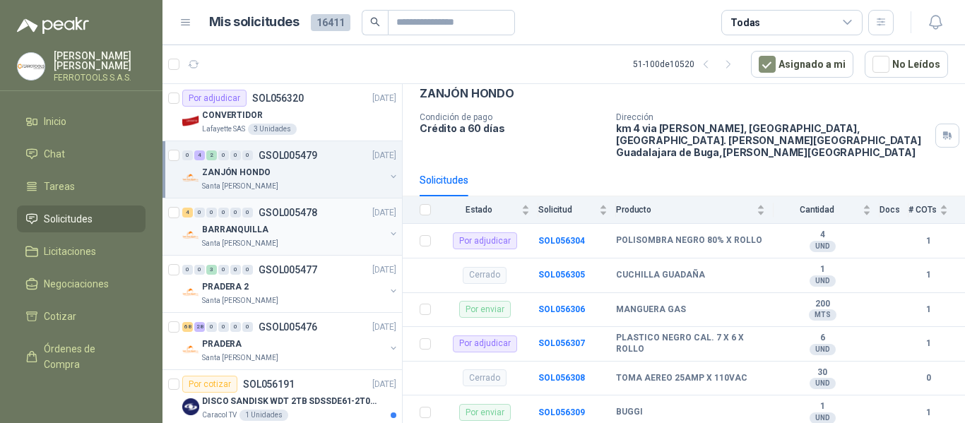
click at [326, 244] on div "Santa Anita Napoles" at bounding box center [293, 243] width 183 height 11
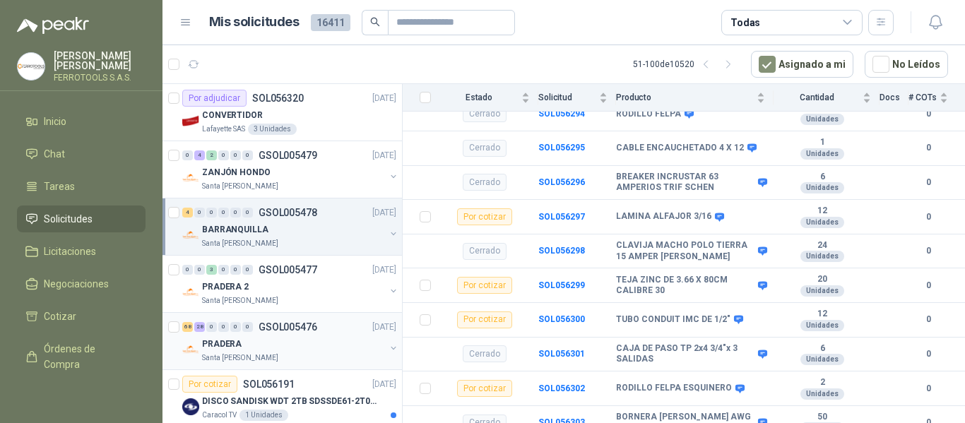
scroll to position [71, 0]
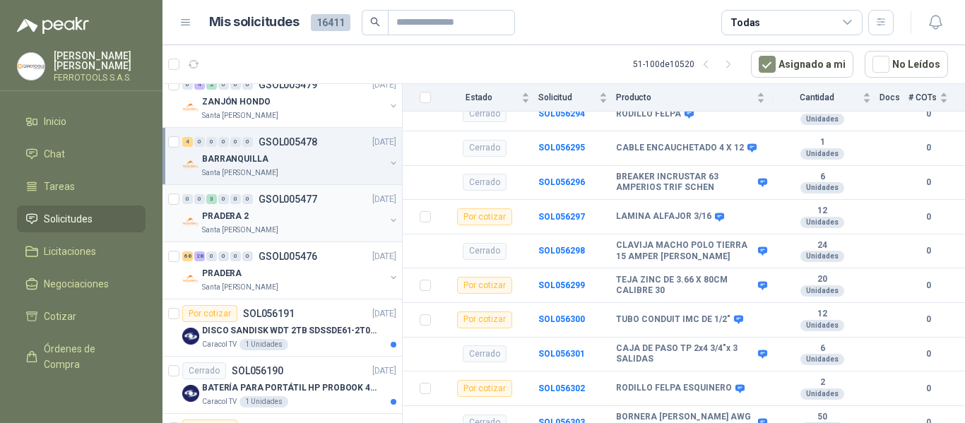
click at [312, 215] on div "PRADERA 2" at bounding box center [293, 216] width 183 height 17
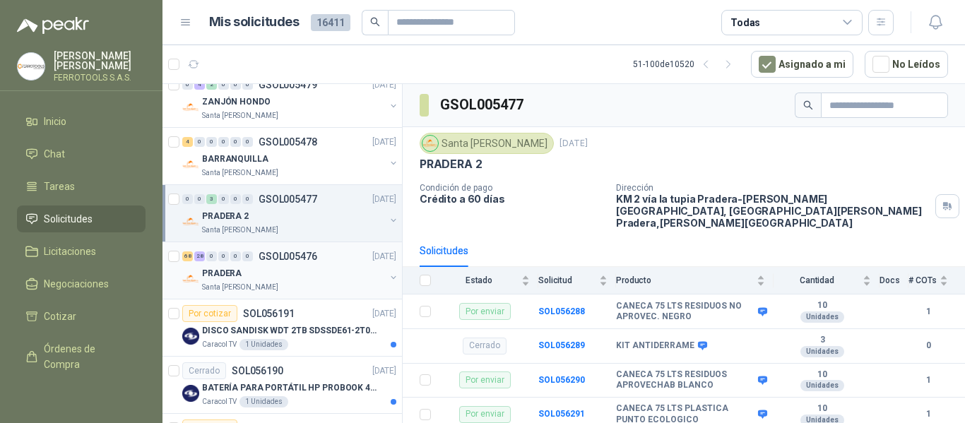
click at [329, 284] on div "Santa Anita Napoles" at bounding box center [293, 287] width 183 height 11
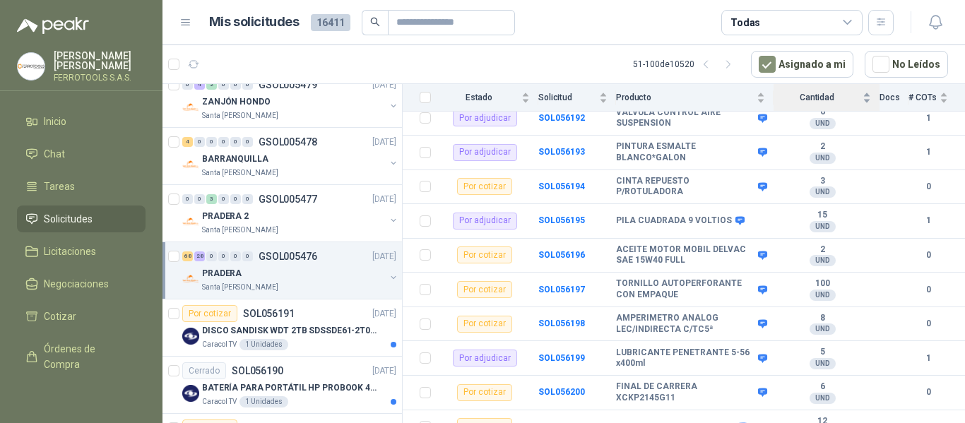
scroll to position [212, 0]
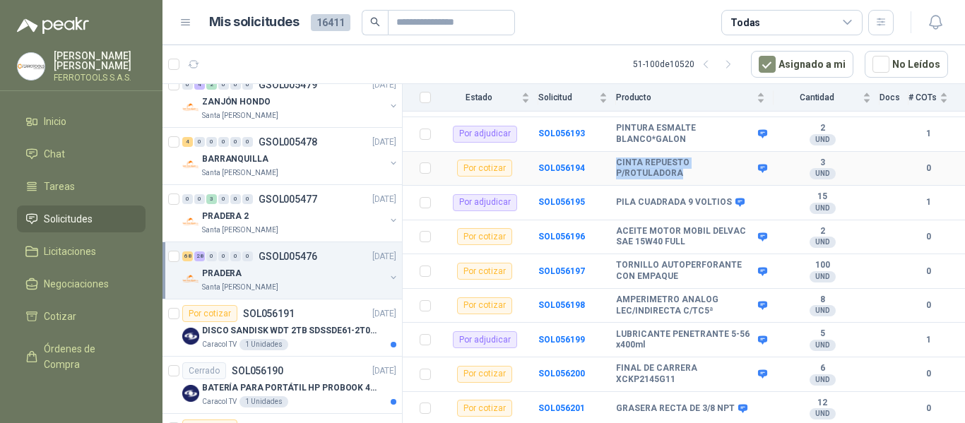
drag, startPoint x: 617, startPoint y: 153, endPoint x: 693, endPoint y: 166, distance: 76.7
click at [693, 166] on b "CINTA REPUESTO P/ROTULADORA" at bounding box center [685, 169] width 139 height 22
copy b "CINTA REPUESTO P/ROTULADORA"
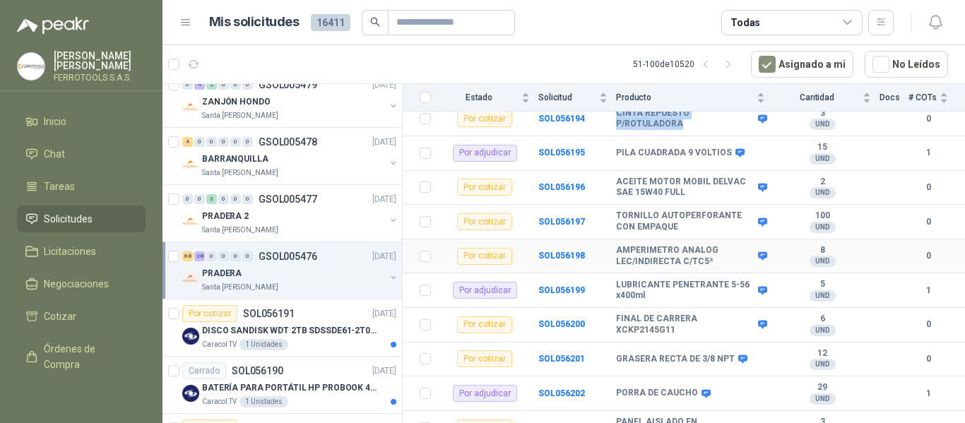
scroll to position [283, 0]
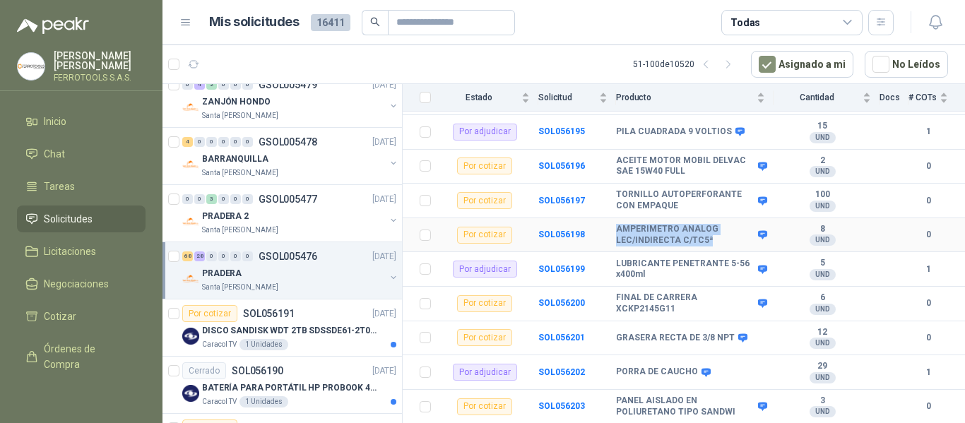
drag, startPoint x: 618, startPoint y: 218, endPoint x: 715, endPoint y: 237, distance: 98.8
click at [715, 237] on td "AMPERIMETRO ANALOG LEC/INDIRECTA C/TC5ª" at bounding box center [695, 235] width 158 height 35
copy b "AMPERIMETRO ANALOG LEC/INDIRECTA C/TC5ª"
click at [558, 230] on b "SOL056198" at bounding box center [562, 235] width 47 height 10
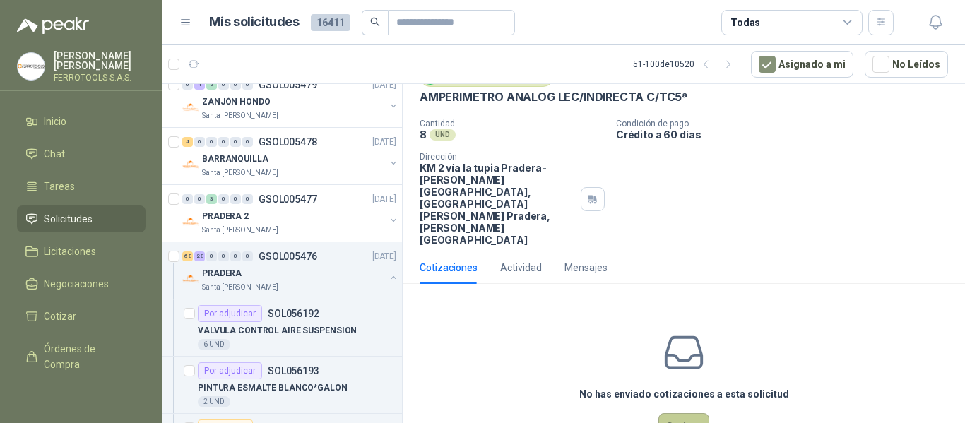
click at [681, 413] on button "Cotizar" at bounding box center [684, 426] width 51 height 27
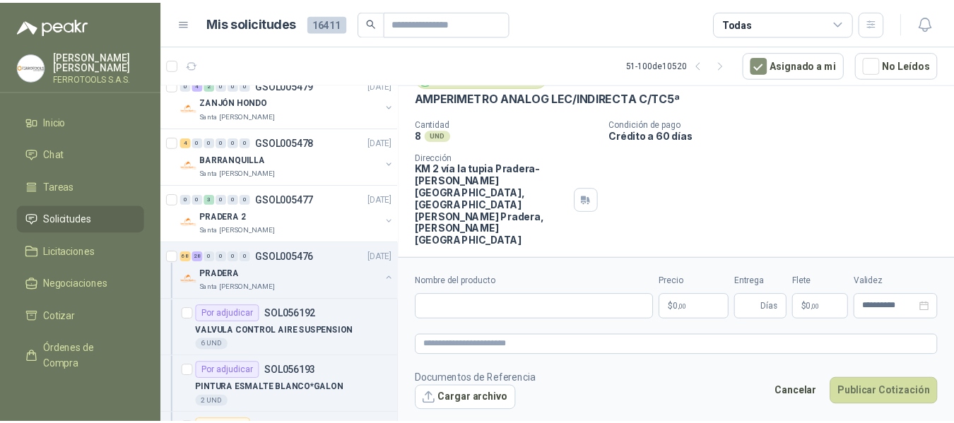
scroll to position [54, 0]
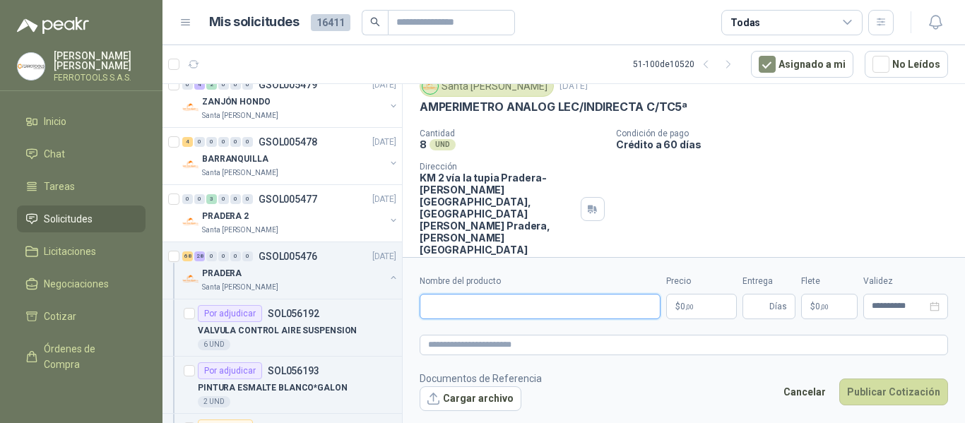
click at [599, 312] on input "Nombre del producto" at bounding box center [540, 306] width 241 height 25
paste input "**********"
type input "**********"
click at [571, 350] on textarea at bounding box center [684, 345] width 529 height 20
paste textarea "**********"
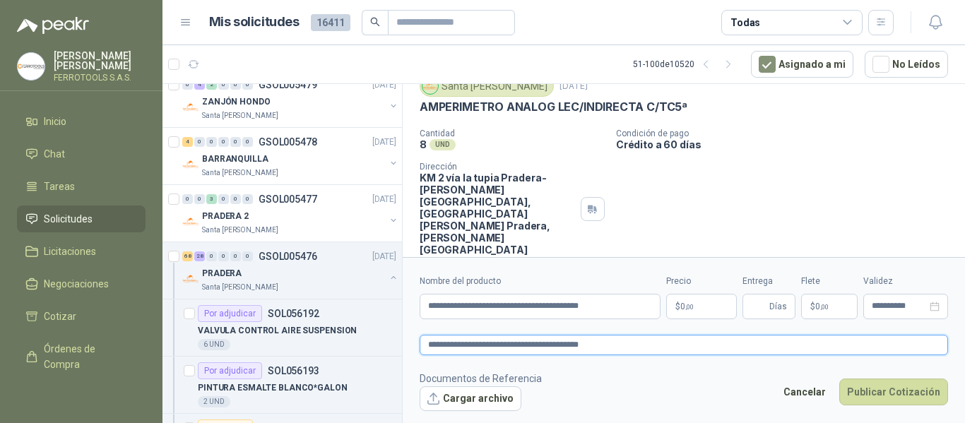
type textarea "**********"
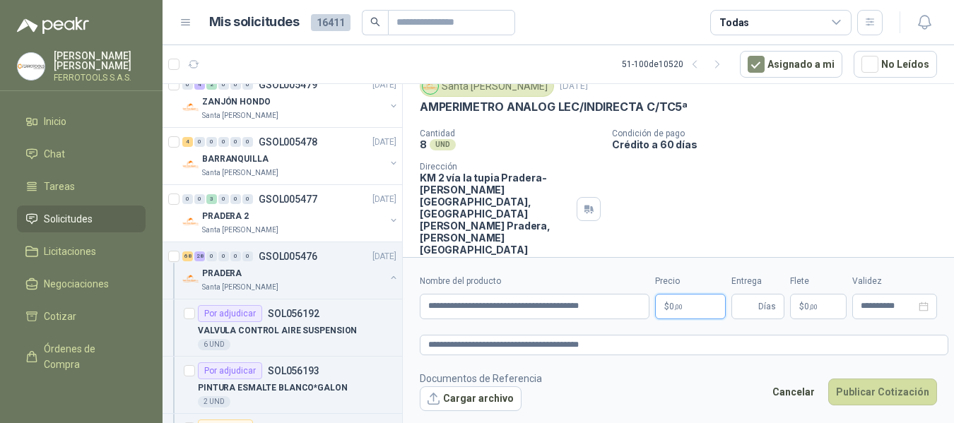
click at [702, 306] on body "HERNAN RUALES FERROTOOLS S.A.S. Inicio Chat Tareas Solicitudes Licitaciones Neg…" at bounding box center [477, 211] width 954 height 423
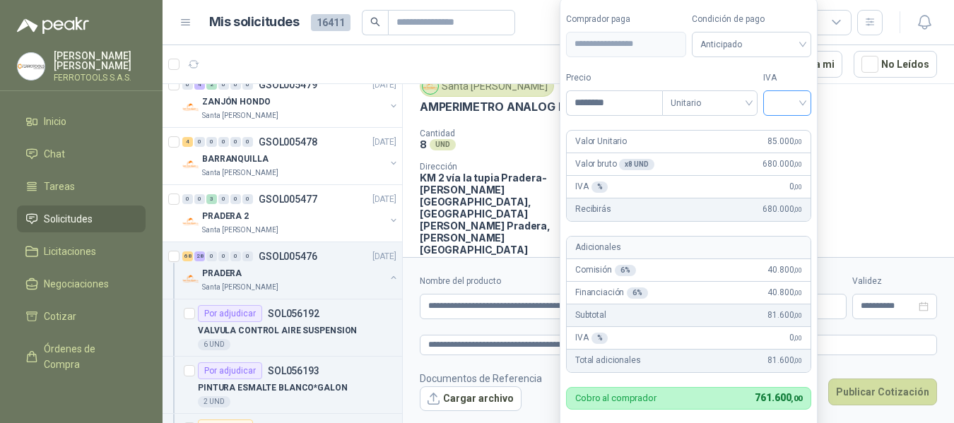
type input "********"
click at [794, 98] on input "search" at bounding box center [787, 101] width 31 height 21
click at [794, 136] on div "19%" at bounding box center [790, 132] width 26 height 16
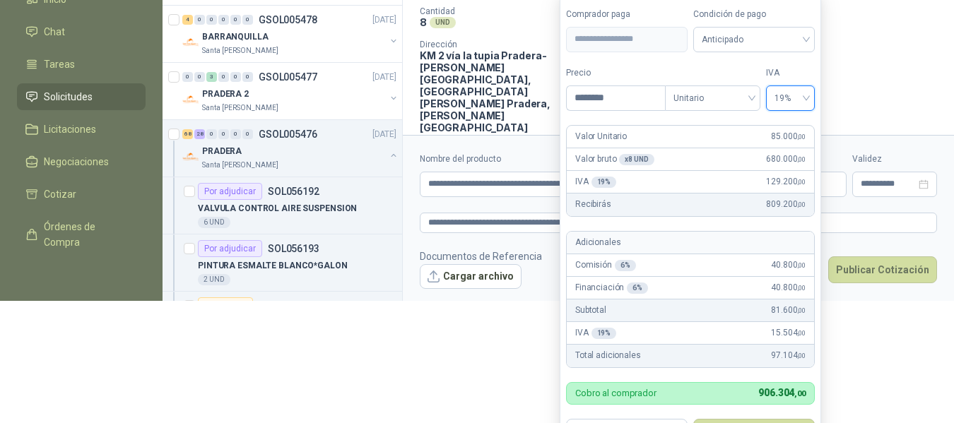
scroll to position [150, 0]
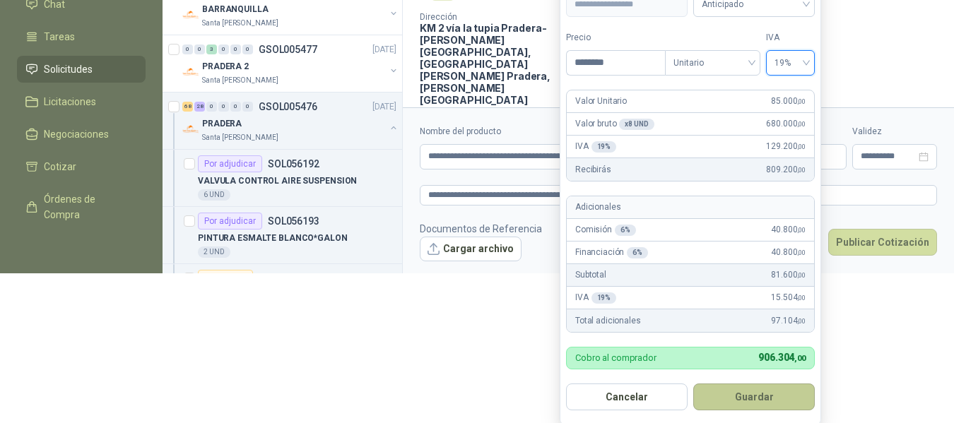
click at [773, 404] on button "Guardar" at bounding box center [754, 397] width 122 height 27
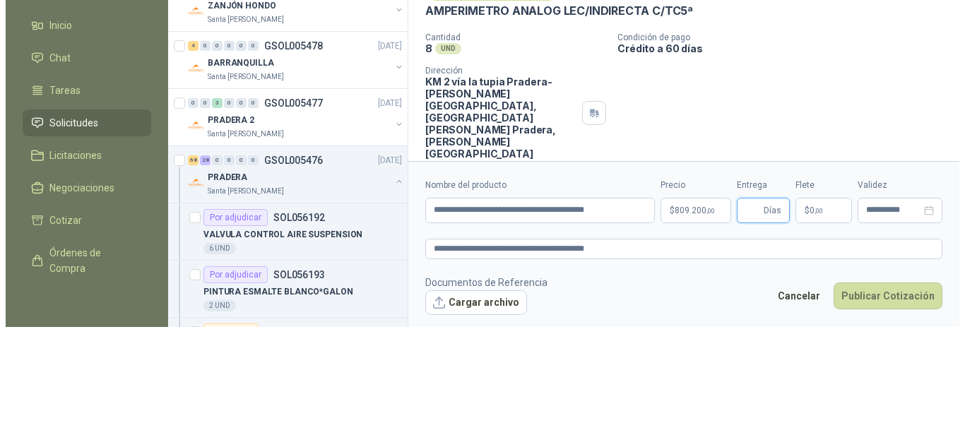
scroll to position [0, 0]
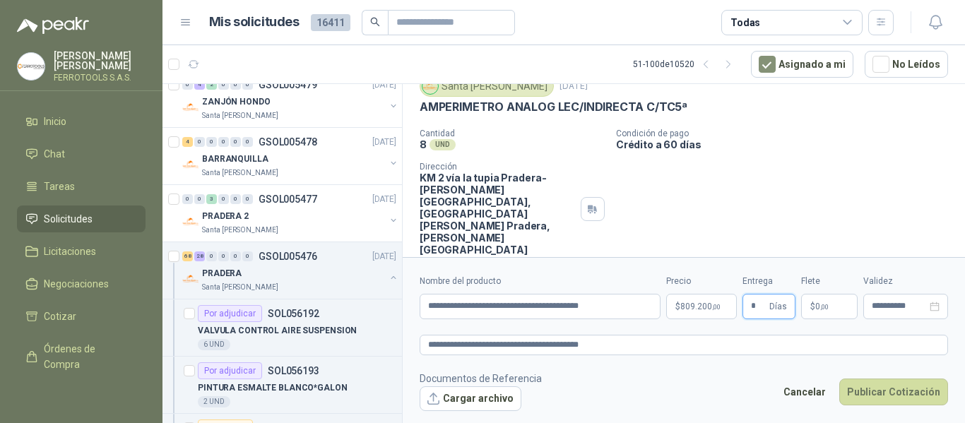
type input "*"
click at [681, 376] on footer "Documentos de Referencia Cargar archivo Cancelar Publicar Cotización" at bounding box center [684, 391] width 529 height 41
click at [663, 339] on textarea "**********" at bounding box center [684, 345] width 529 height 20
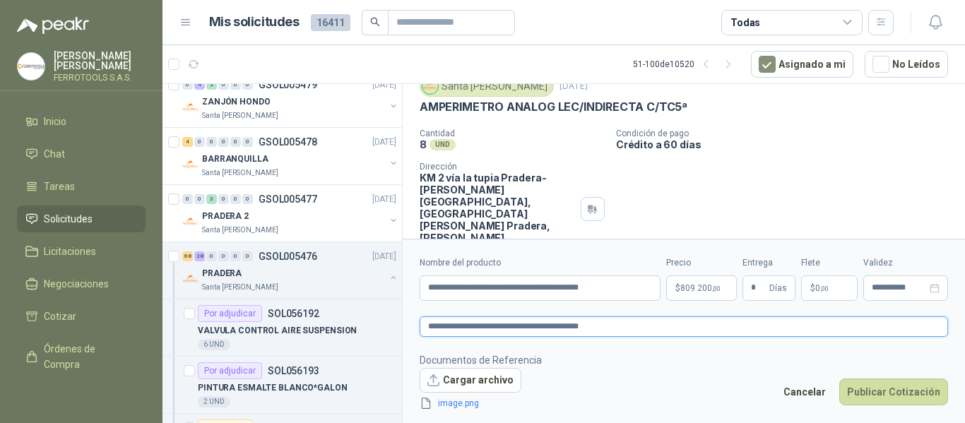
scroll to position [64, 0]
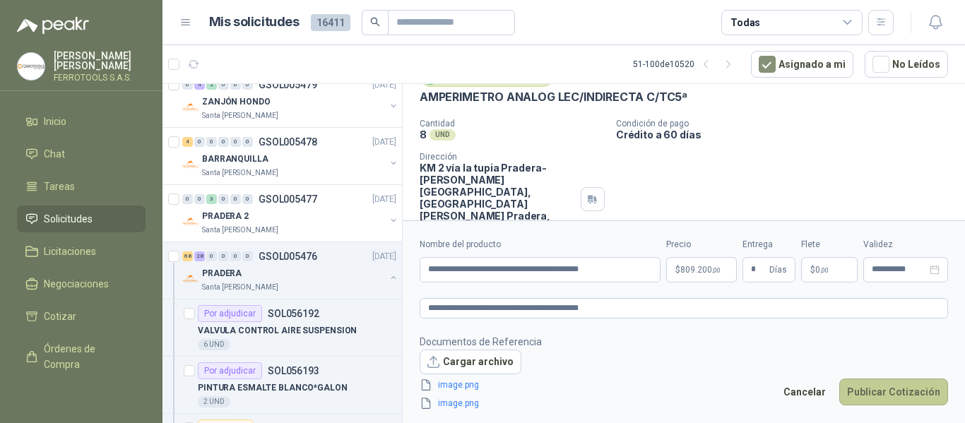
click at [894, 392] on button "Publicar Cotización" at bounding box center [894, 392] width 109 height 27
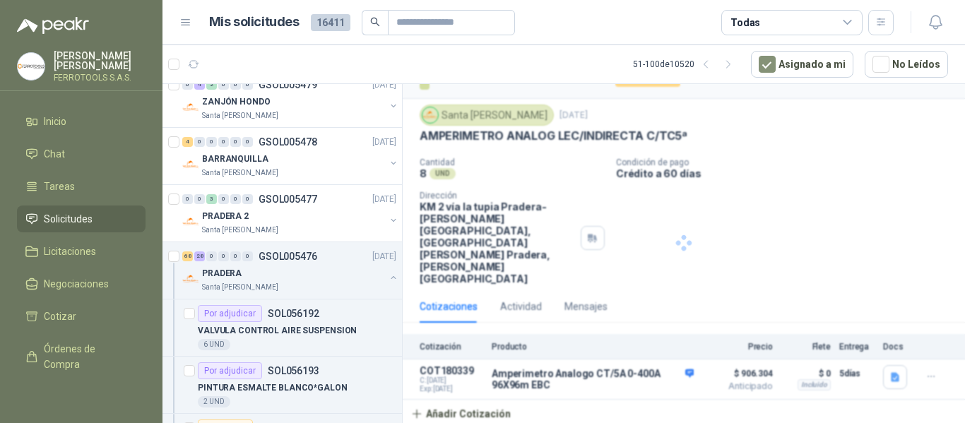
scroll to position [0, 0]
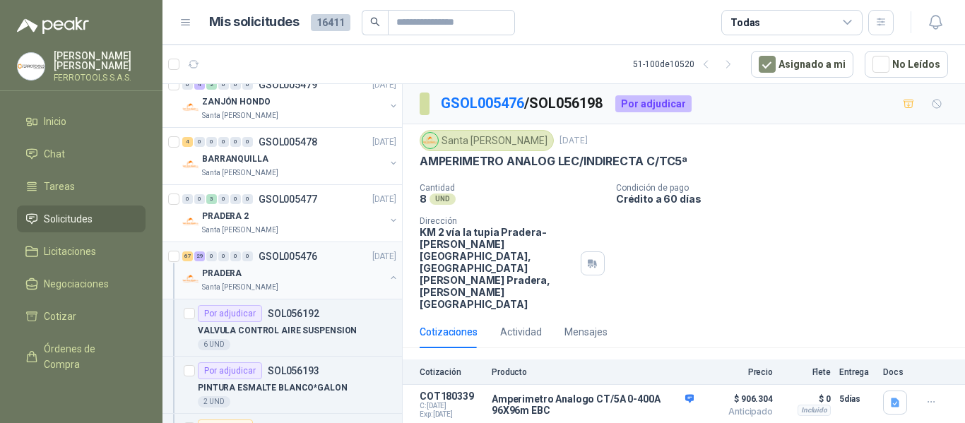
click at [322, 274] on div "PRADERA" at bounding box center [293, 273] width 183 height 17
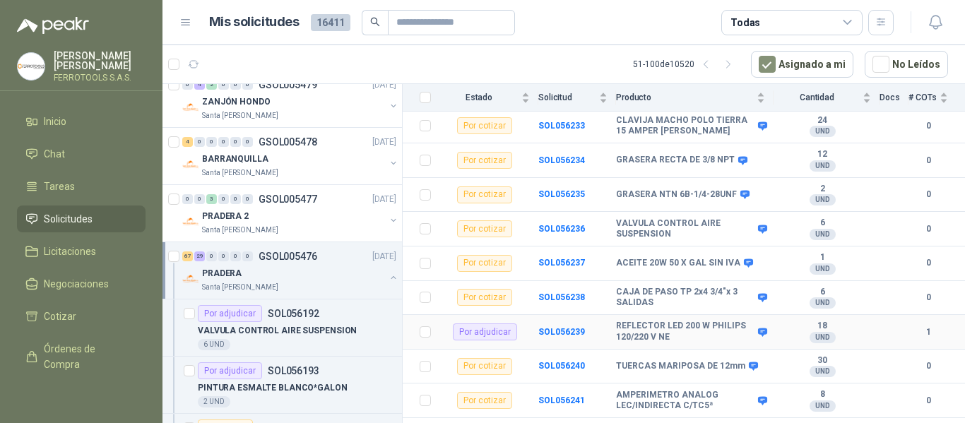
scroll to position [1626, 0]
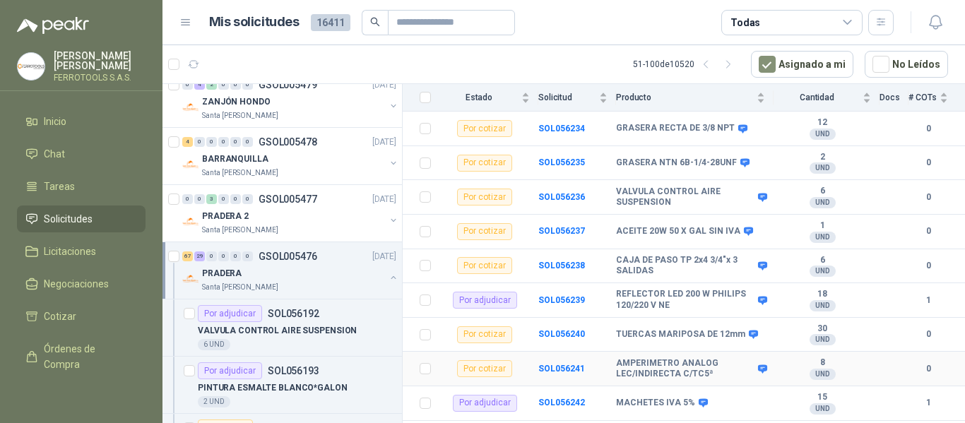
click at [570, 362] on td "SOL056241" at bounding box center [578, 369] width 78 height 35
click at [570, 364] on b "SOL056241" at bounding box center [562, 369] width 47 height 10
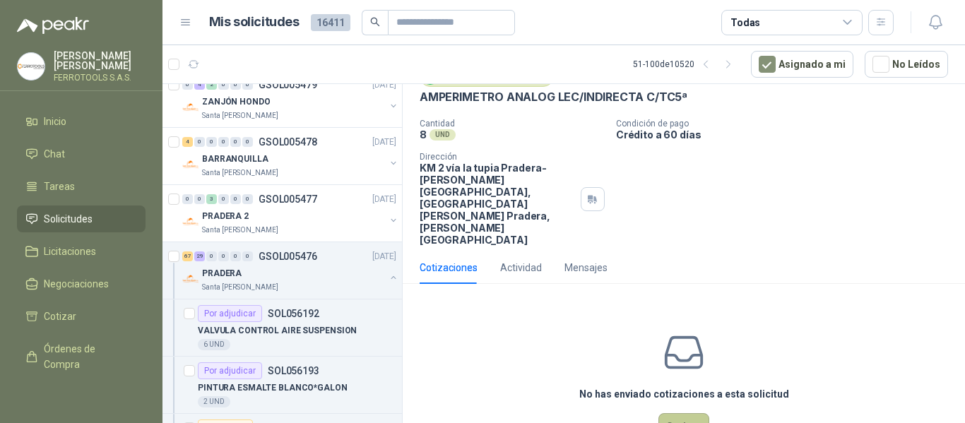
click at [691, 413] on button "Cotizar" at bounding box center [684, 426] width 51 height 27
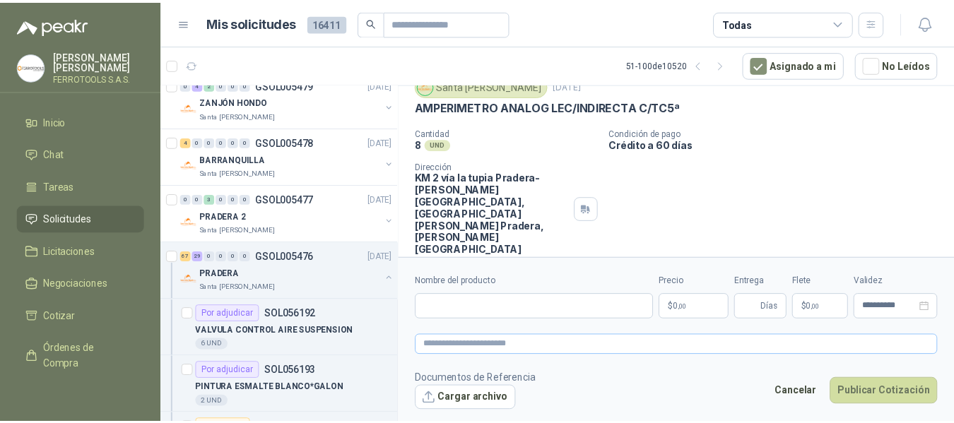
scroll to position [54, 0]
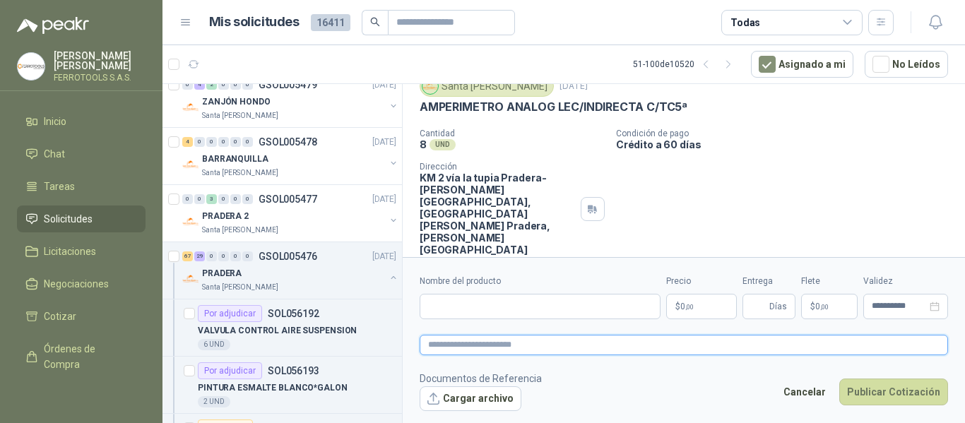
click at [657, 343] on textarea at bounding box center [684, 345] width 529 height 20
click at [561, 303] on input "Nombre del producto" at bounding box center [540, 306] width 241 height 25
paste input "**********"
type input "**********"
click at [575, 351] on textarea at bounding box center [684, 345] width 529 height 20
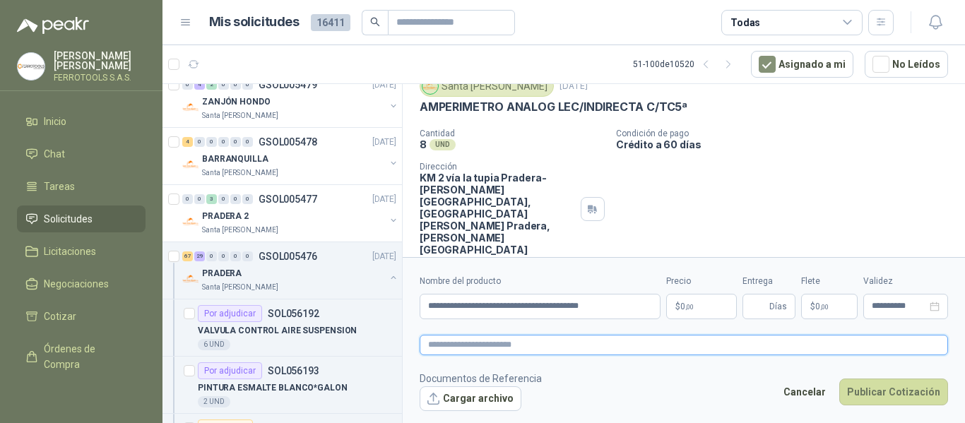
paste textarea "**********"
type textarea "**********"
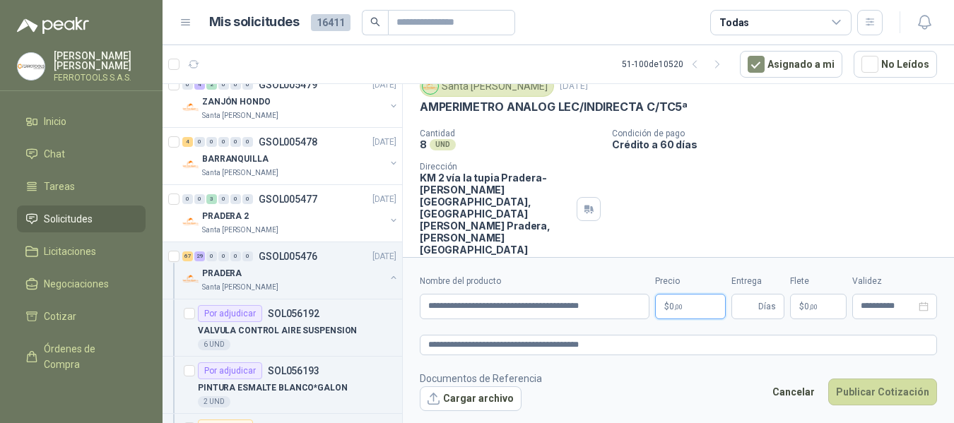
click at [725, 300] on body "HERNAN RUALES FERROTOOLS S.A.S. Inicio Chat Tareas Solicitudes Licitaciones Neg…" at bounding box center [477, 211] width 954 height 423
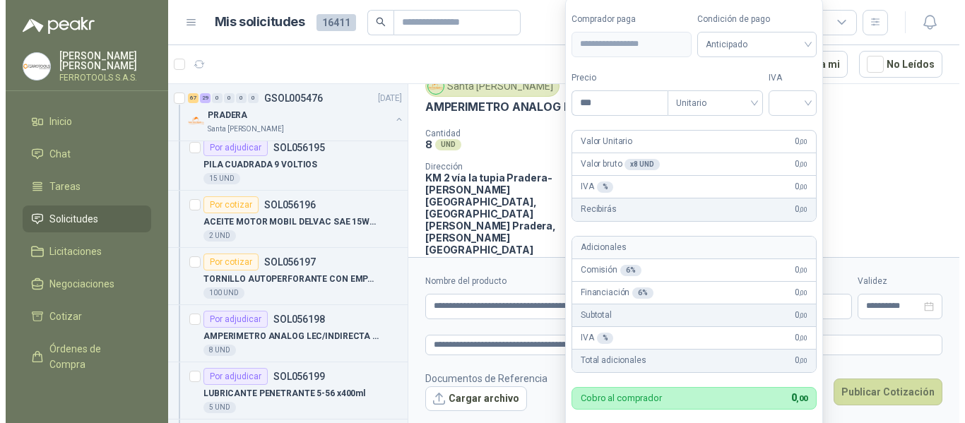
scroll to position [424, 0]
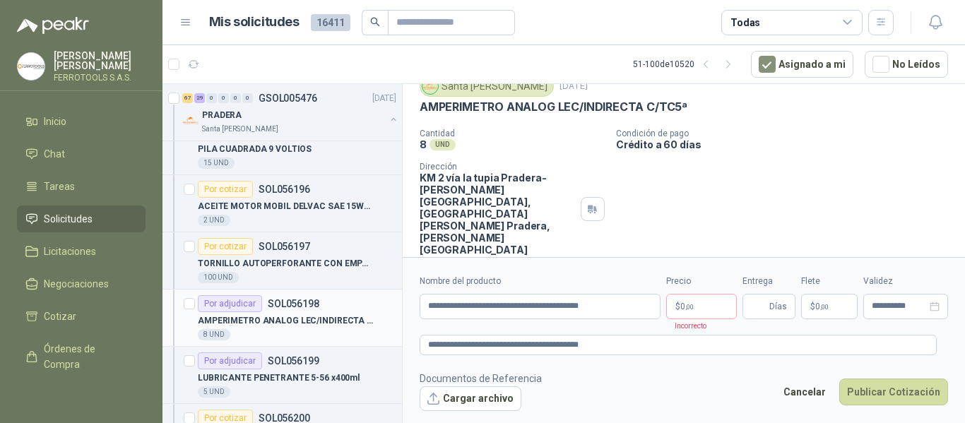
click at [338, 317] on p "AMPERIMETRO ANALOG LEC/INDIRECTA C/TC5ª" at bounding box center [286, 321] width 176 height 13
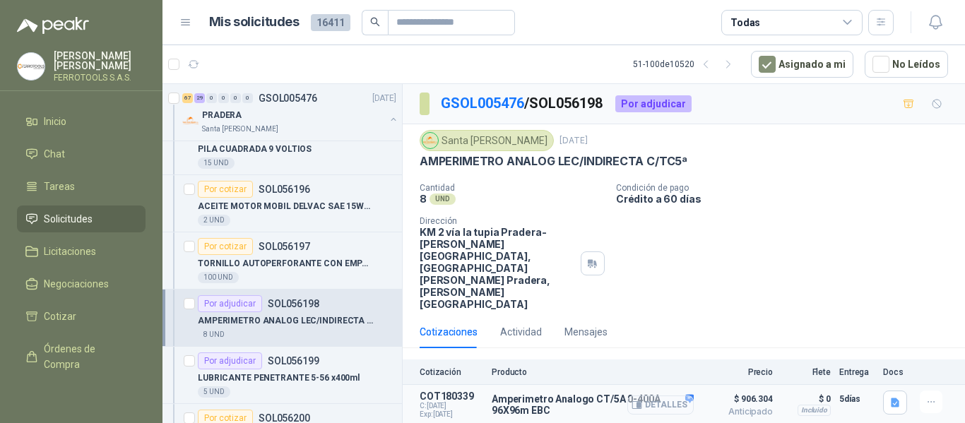
click at [668, 396] on button "Detalles" at bounding box center [661, 405] width 66 height 19
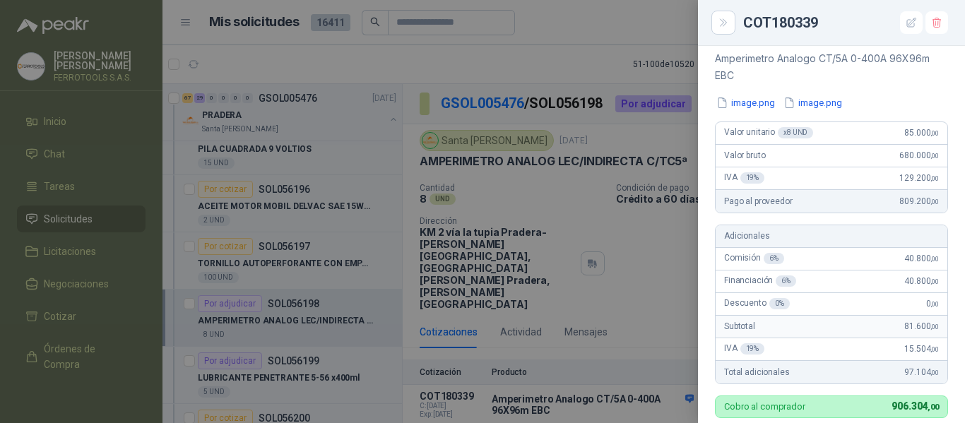
scroll to position [134, 0]
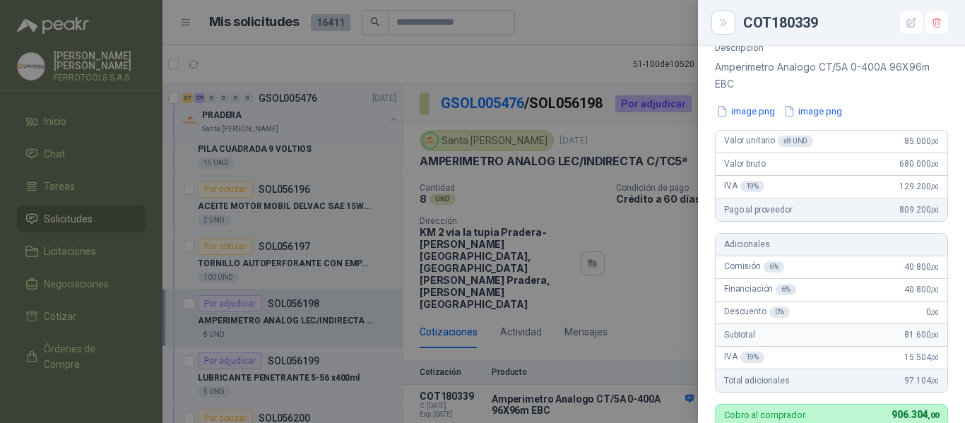
click at [525, 317] on div at bounding box center [482, 211] width 965 height 423
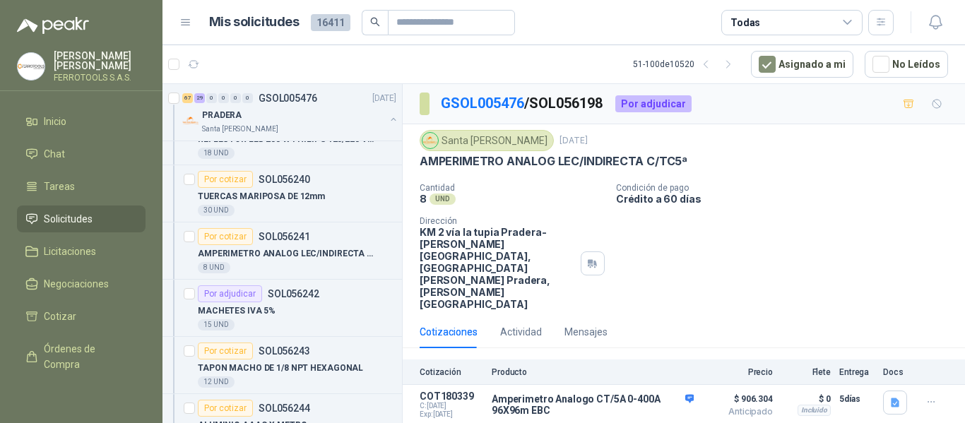
scroll to position [2968, 0]
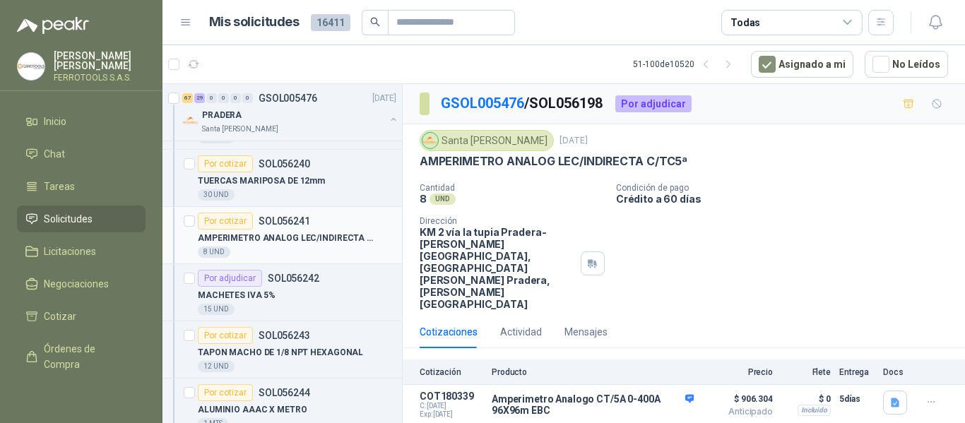
click at [341, 248] on div "8 UND" at bounding box center [297, 252] width 199 height 11
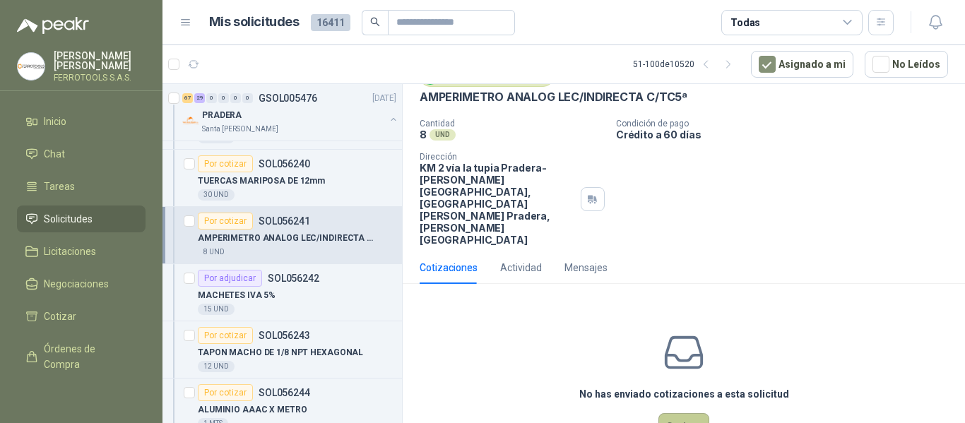
click at [681, 413] on button "Cotizar" at bounding box center [684, 426] width 51 height 27
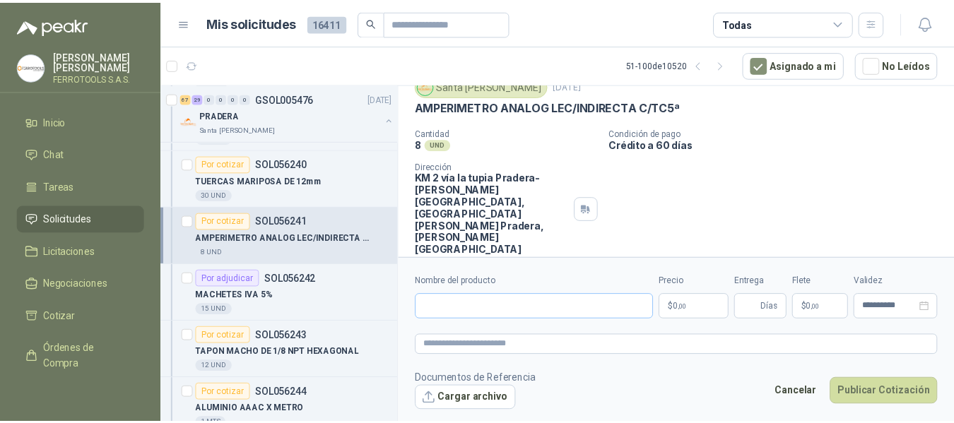
scroll to position [54, 0]
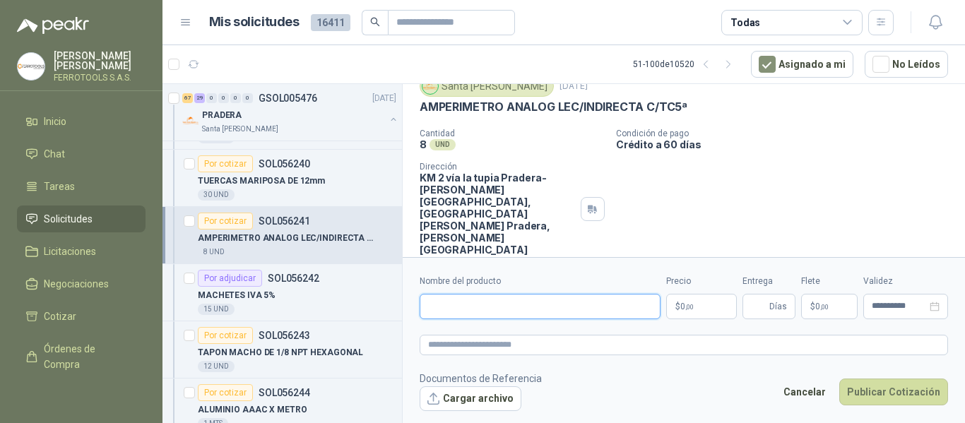
click at [597, 312] on input "Nombre del producto" at bounding box center [540, 306] width 241 height 25
paste input "**********"
type input "**********"
click at [576, 346] on textarea at bounding box center [684, 345] width 529 height 20
paste textarea "**********"
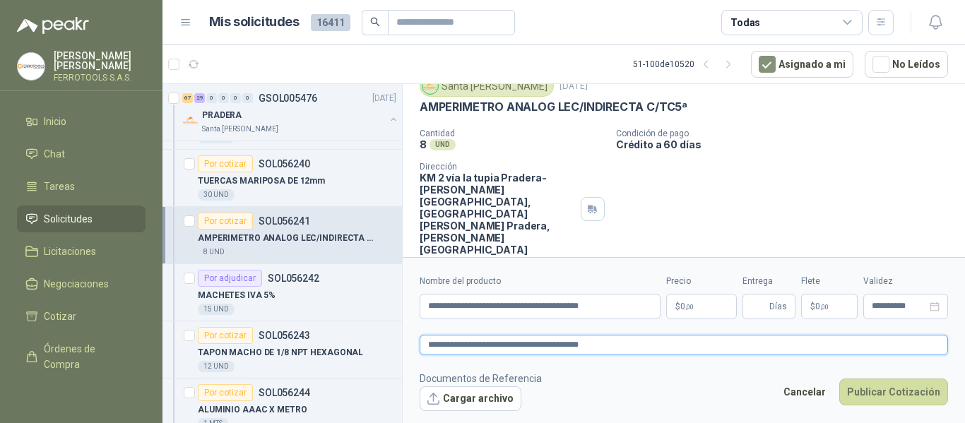
type textarea "**********"
click at [712, 311] on body "HERNAN RUALES FERROTOOLS S.A.S. Inicio Chat Tareas Solicitudes Licitaciones Neg…" at bounding box center [482, 211] width 965 height 423
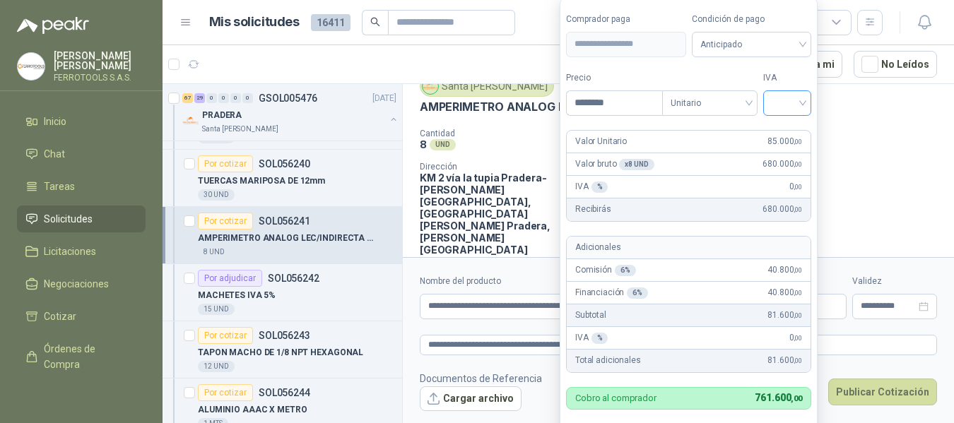
type input "********"
click at [776, 94] on input "search" at bounding box center [787, 101] width 31 height 21
click at [791, 127] on div "19%" at bounding box center [790, 132] width 26 height 16
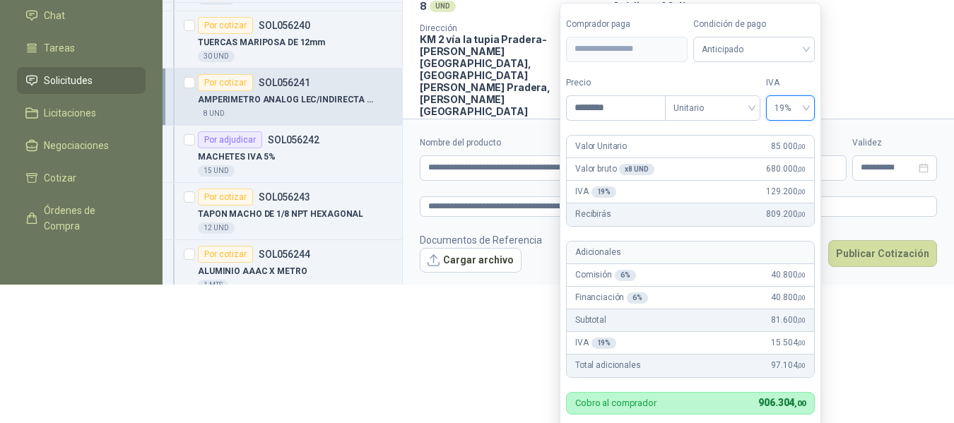
scroll to position [144, 0]
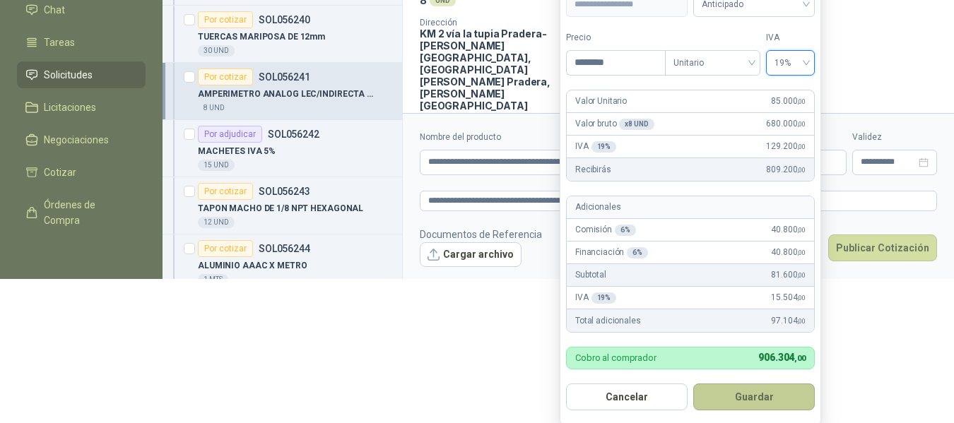
click at [762, 403] on button "Guardar" at bounding box center [754, 397] width 122 height 27
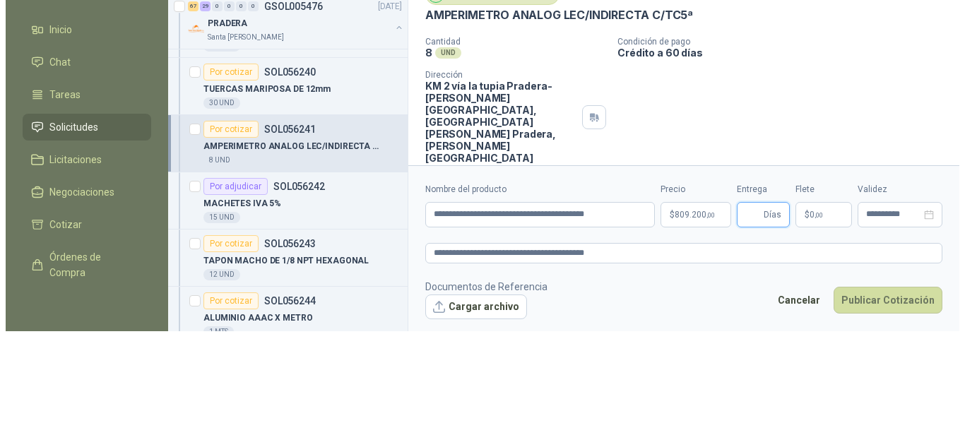
scroll to position [0, 0]
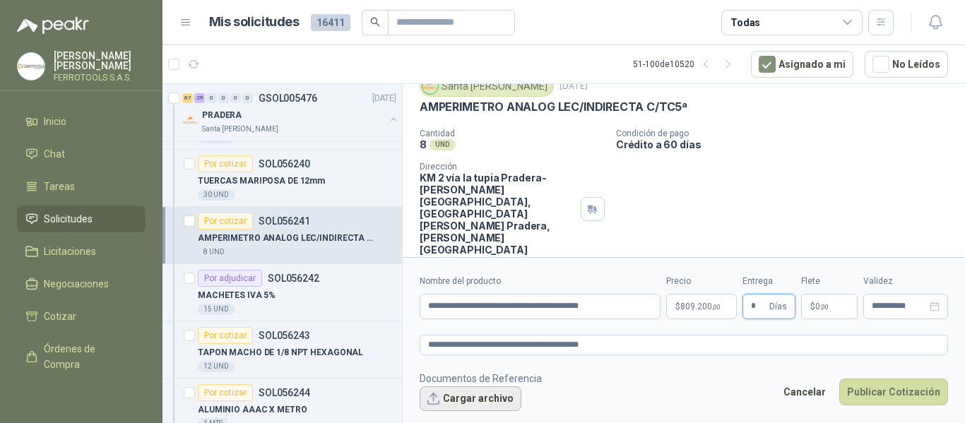
type input "*"
click at [471, 398] on button "Cargar archivo" at bounding box center [471, 399] width 102 height 25
click at [650, 348] on textarea "**********" at bounding box center [684, 345] width 529 height 20
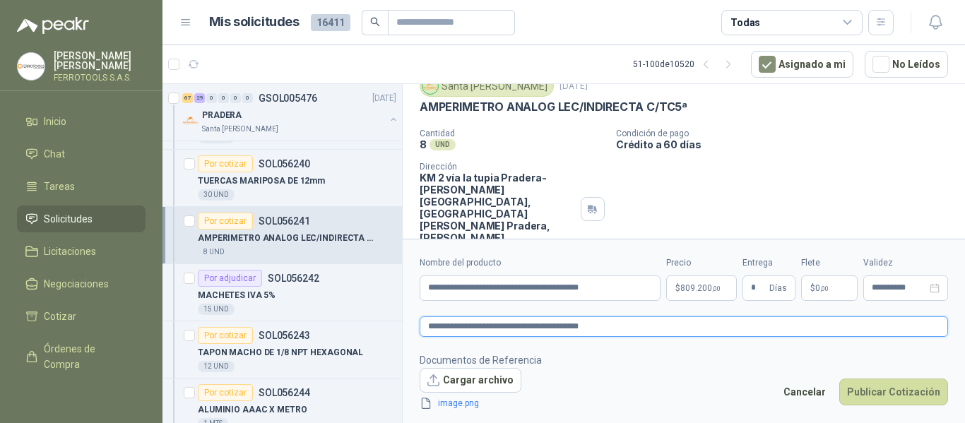
scroll to position [64, 0]
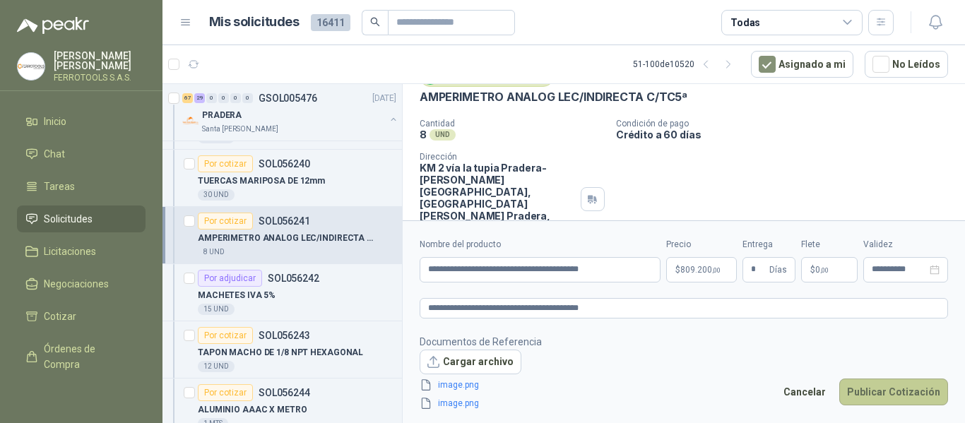
click at [907, 396] on button "Publicar Cotización" at bounding box center [894, 392] width 109 height 27
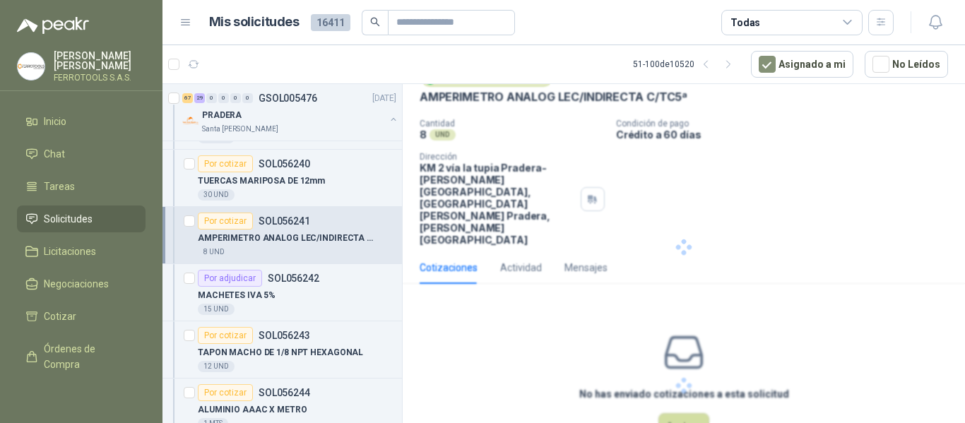
scroll to position [0, 0]
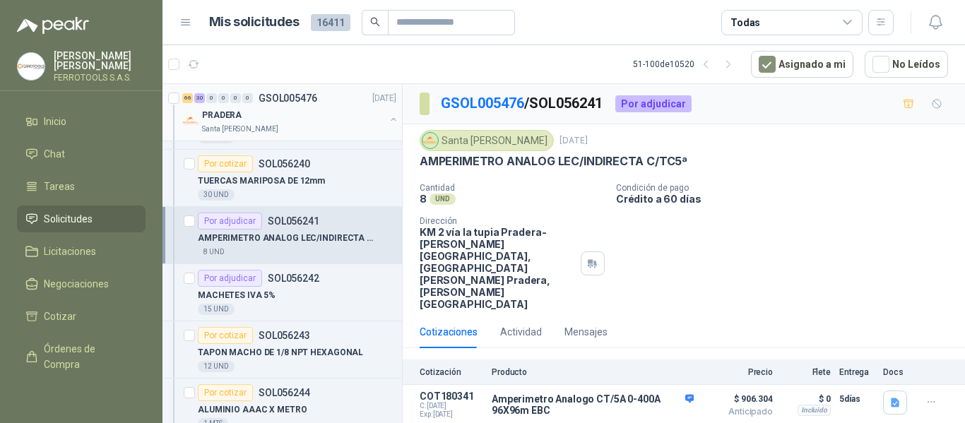
click at [366, 130] on div "Santa Anita Napoles" at bounding box center [293, 129] width 183 height 11
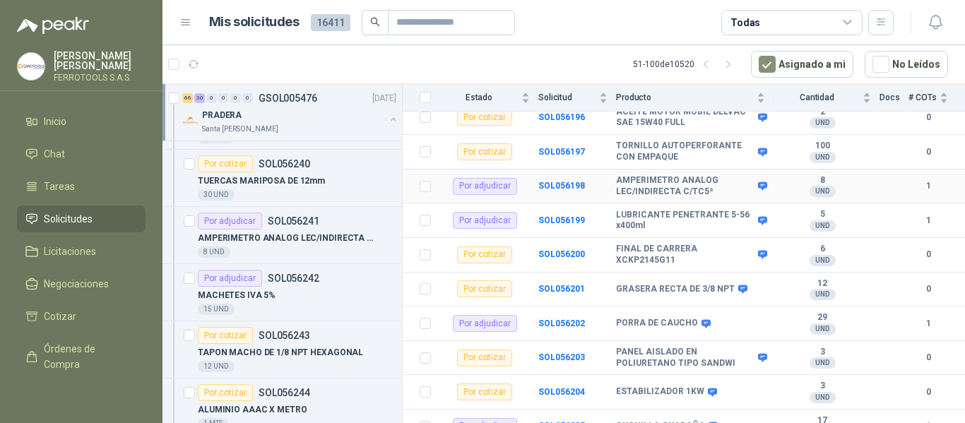
scroll to position [353, 0]
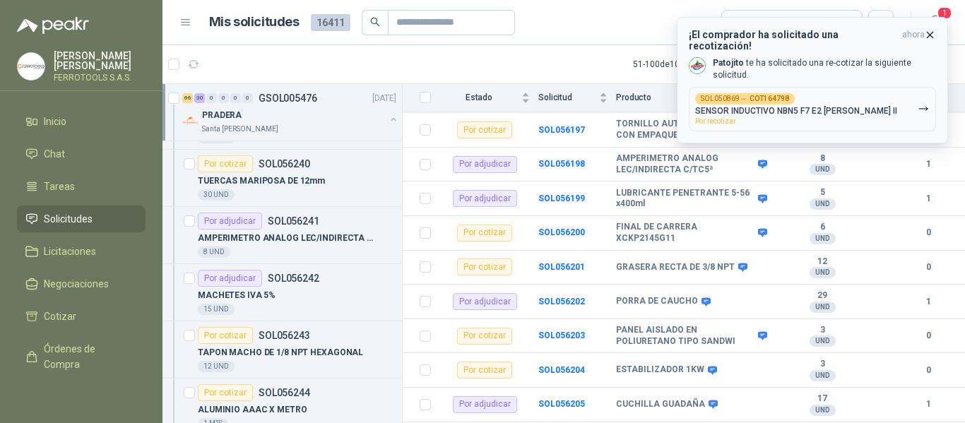
click at [838, 106] on p "SENSOR INDUCTIVO NBN5 F7 E2 PARKER II" at bounding box center [796, 111] width 202 height 10
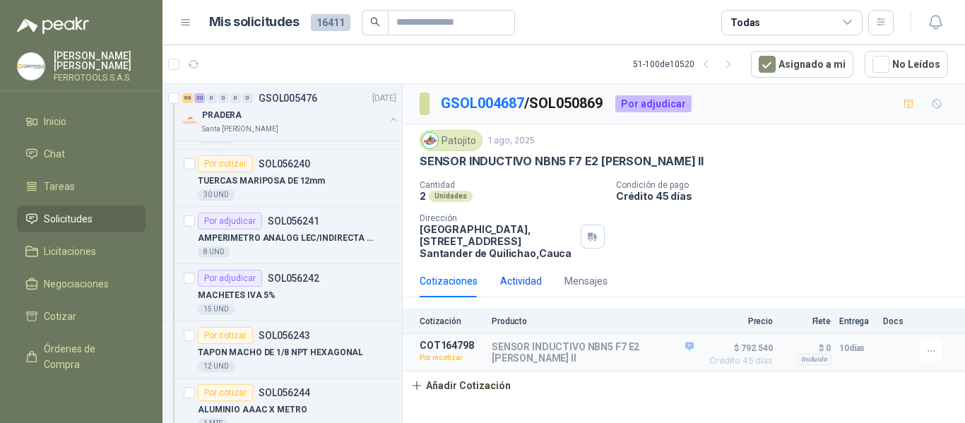
click at [532, 281] on div "Actividad" at bounding box center [521, 282] width 42 height 16
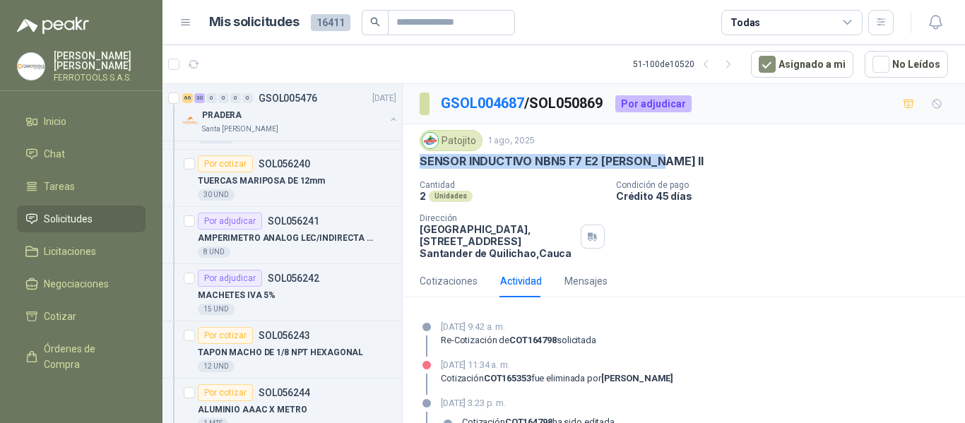
drag, startPoint x: 420, startPoint y: 164, endPoint x: 659, endPoint y: 167, distance: 239.6
click at [659, 167] on div "SENSOR INDUCTIVO NBN5 F7 E2 PARKER II" at bounding box center [684, 161] width 529 height 15
copy p "SENSOR INDUCTIVO NBN5 F7 E2 PARKER II"
click at [460, 276] on div "Cotizaciones" at bounding box center [449, 282] width 58 height 16
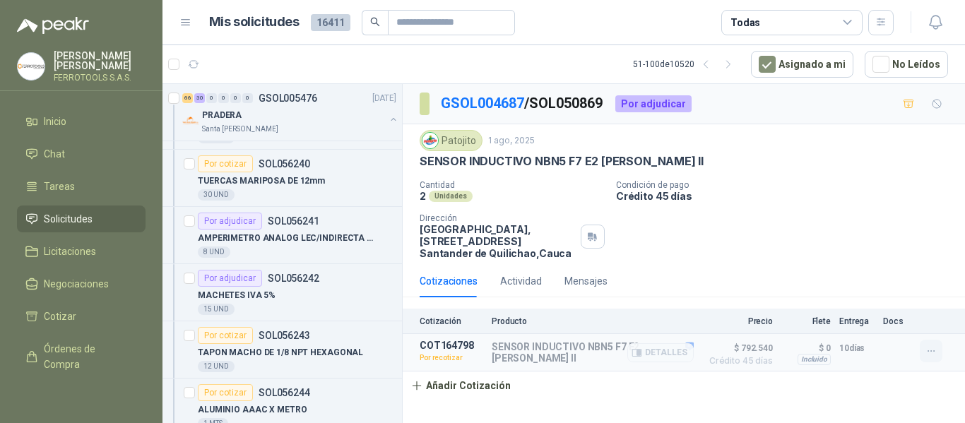
click at [933, 348] on icon "button" at bounding box center [932, 352] width 12 height 12
click at [881, 270] on button "Editar" at bounding box center [903, 269] width 113 height 23
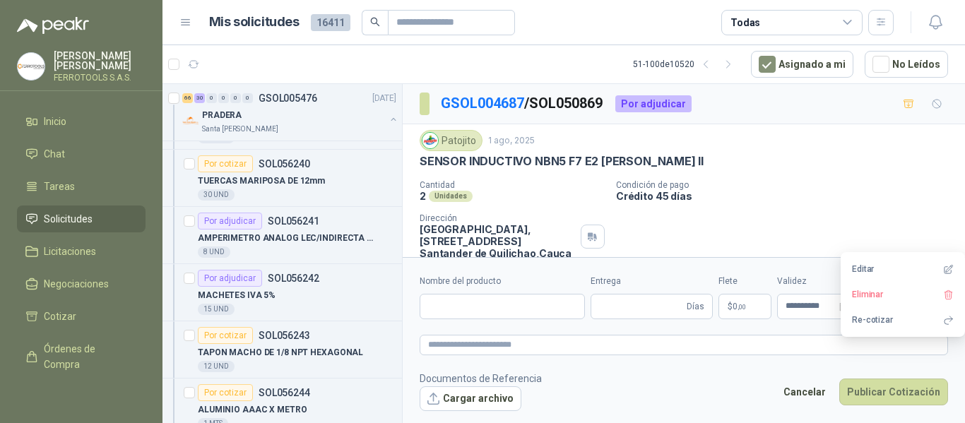
type input "**********"
type input "**"
type input "**********"
type textarea "**********"
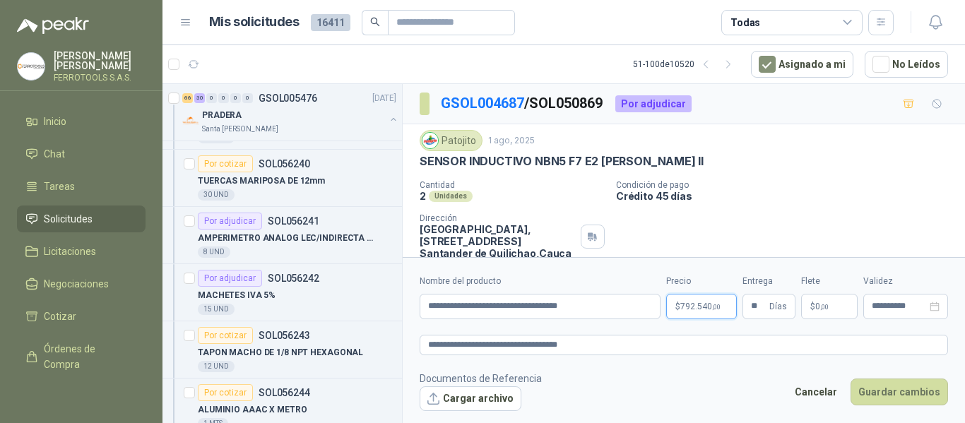
click at [719, 306] on span ",00" at bounding box center [716, 307] width 8 height 8
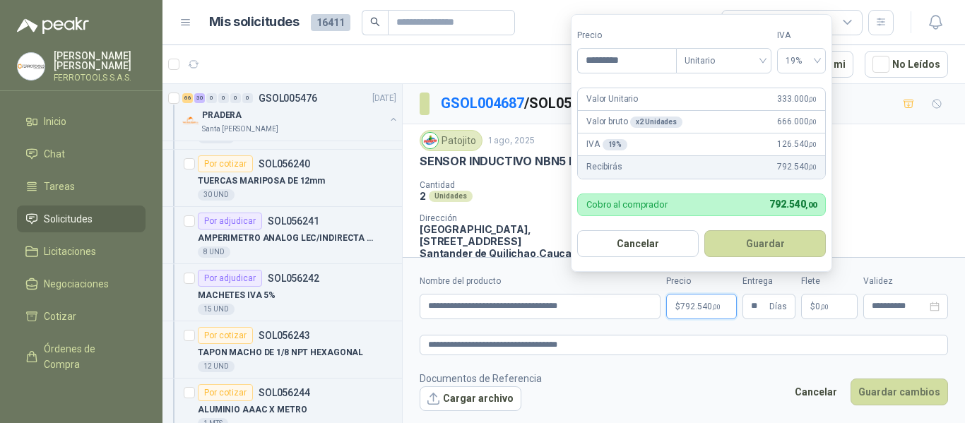
click at [753, 96] on div "Valor Unitario 333.000 ,00" at bounding box center [701, 99] width 247 height 23
drag, startPoint x: 765, startPoint y: 99, endPoint x: 771, endPoint y: 102, distance: 7.3
click at [771, 102] on div "Valor Unitario 333.000 ,00" at bounding box center [701, 99] width 247 height 23
drag, startPoint x: 646, startPoint y: 63, endPoint x: 353, endPoint y: 26, distance: 294.9
click at [353, 26] on body "HERNAN RUALES FERROTOOLS S.A.S. Inicio Chat Tareas Solicitudes Licitaciones Neg…" at bounding box center [482, 211] width 965 height 423
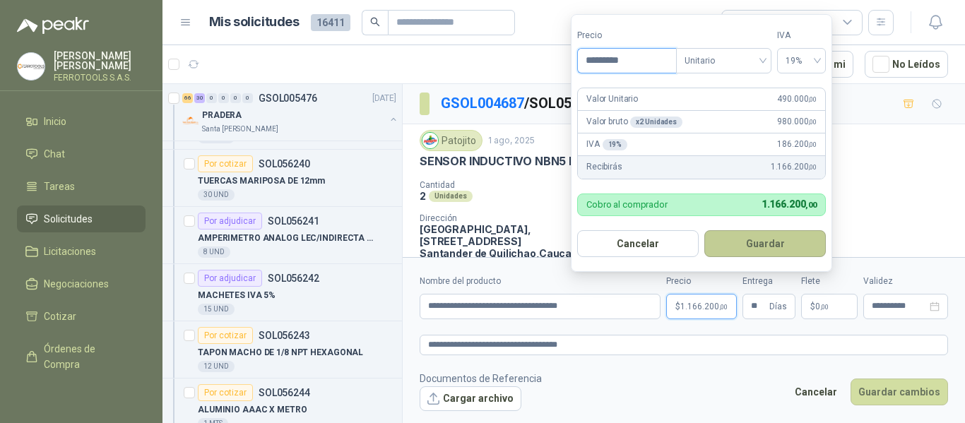
type input "*********"
click at [756, 241] on button "Guardar" at bounding box center [766, 243] width 122 height 27
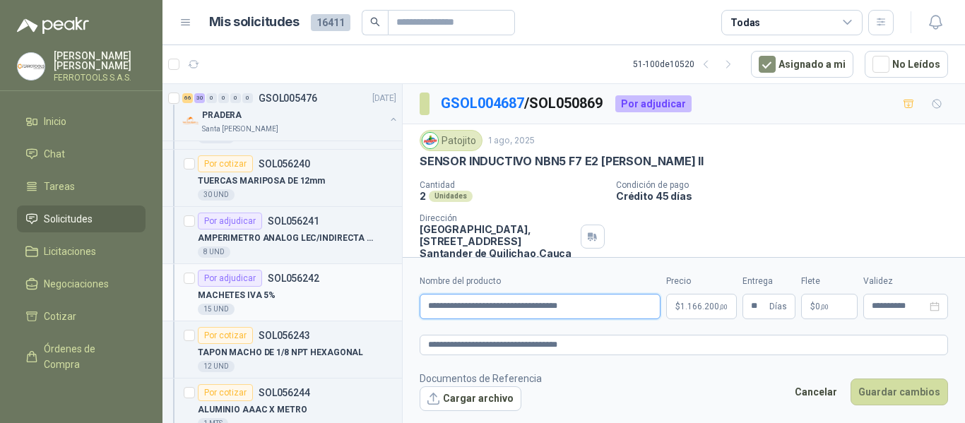
drag, startPoint x: 616, startPoint y: 309, endPoint x: 245, endPoint y: 309, distance: 370.4
click at [245, 309] on div "Por adjudicar SOL056320 16/09/25 CONVERTIDOR Lafayette SAS 3 Unidades 0 4 2 0 0…" at bounding box center [564, 255] width 803 height 345
paste input "**********"
type input "**********"
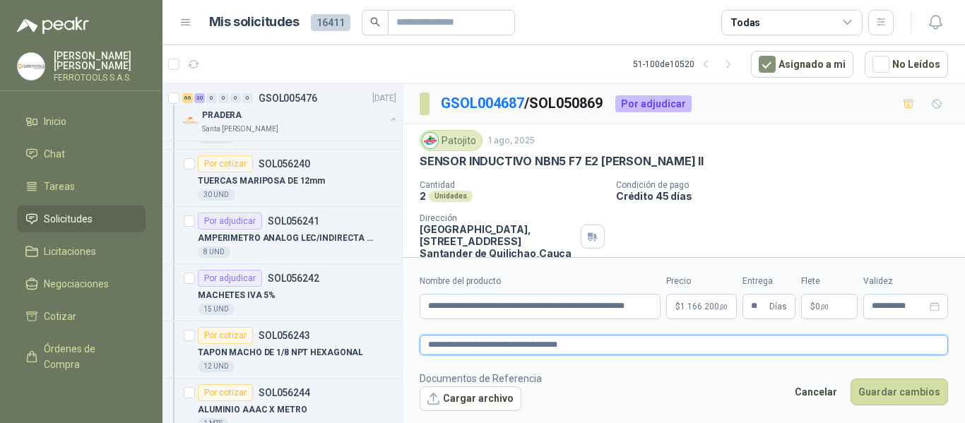
scroll to position [0, 0]
drag, startPoint x: 636, startPoint y: 345, endPoint x: 144, endPoint y: 345, distance: 491.9
click at [144, 345] on div "HERNAN RUALES FERROTOOLS S.A.S. Inicio Chat Tareas Solicitudes Licitaciones Neg…" at bounding box center [482, 211] width 965 height 423
paste textarea "**********"
type textarea "**********"
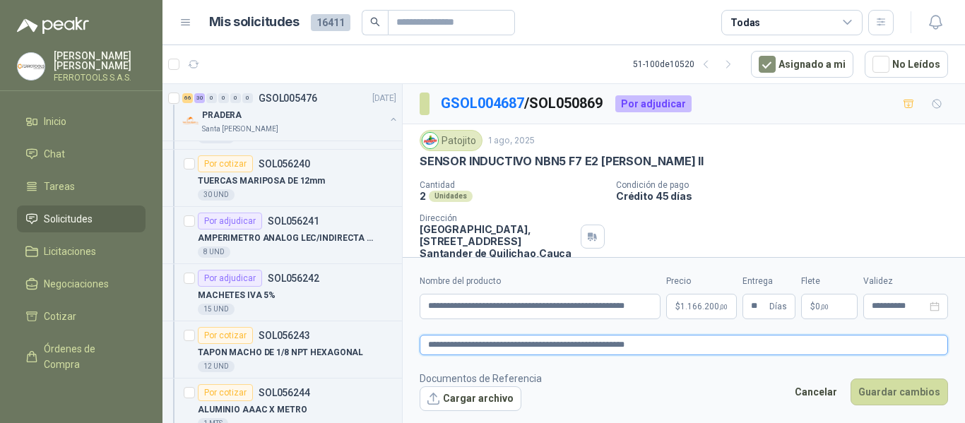
paste textarea "**********"
type textarea "**********"
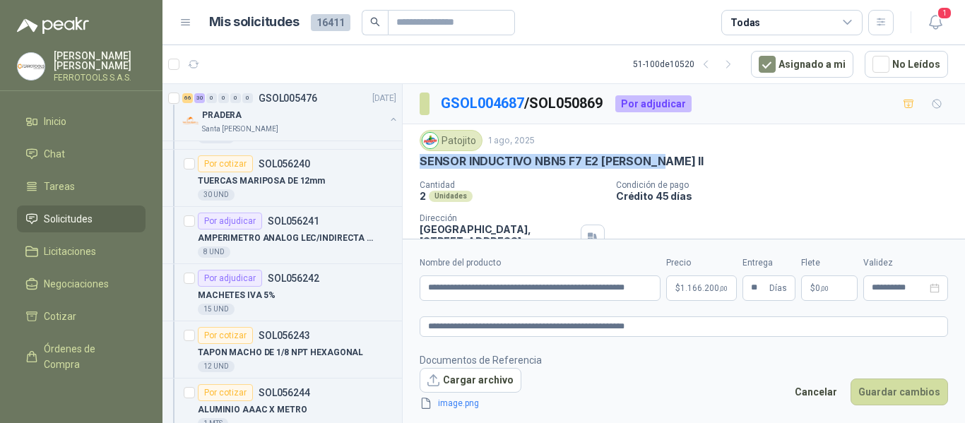
drag, startPoint x: 670, startPoint y: 159, endPoint x: 414, endPoint y: 158, distance: 255.9
click at [414, 158] on div "Patojito 1 ago, 2025 SENSOR INDUCTIVO NBN5 F7 E2 PARKER II Cantidad 2 Unidades …" at bounding box center [684, 194] width 563 height 141
copy p "SENSOR INDUCTIVO NBN5 F7 E2 PARKER II"
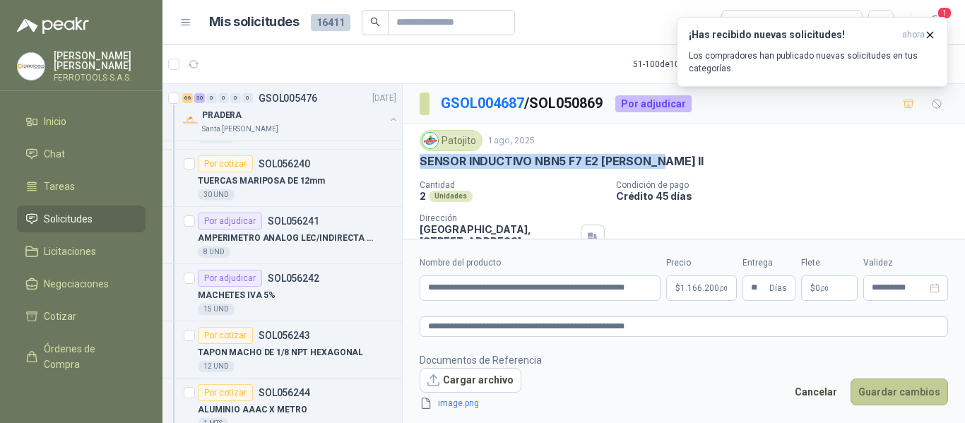
click at [898, 397] on button "Guardar cambios" at bounding box center [900, 392] width 98 height 27
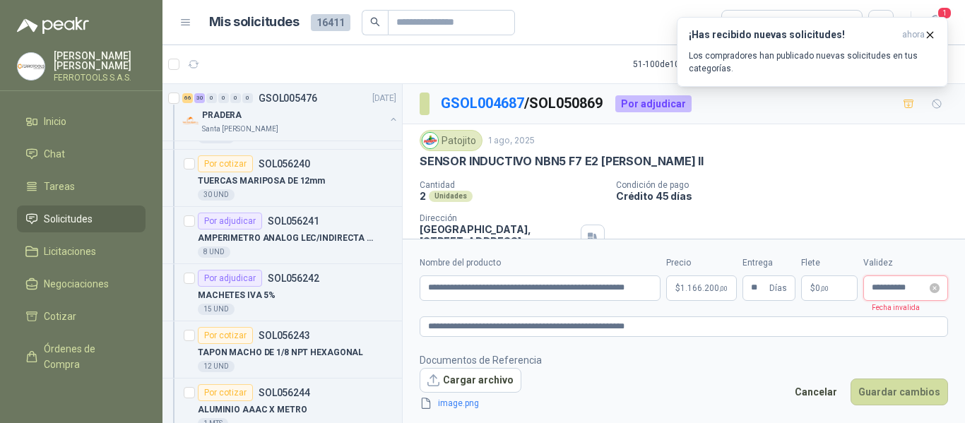
click at [934, 293] on div "**********" at bounding box center [906, 288] width 85 height 25
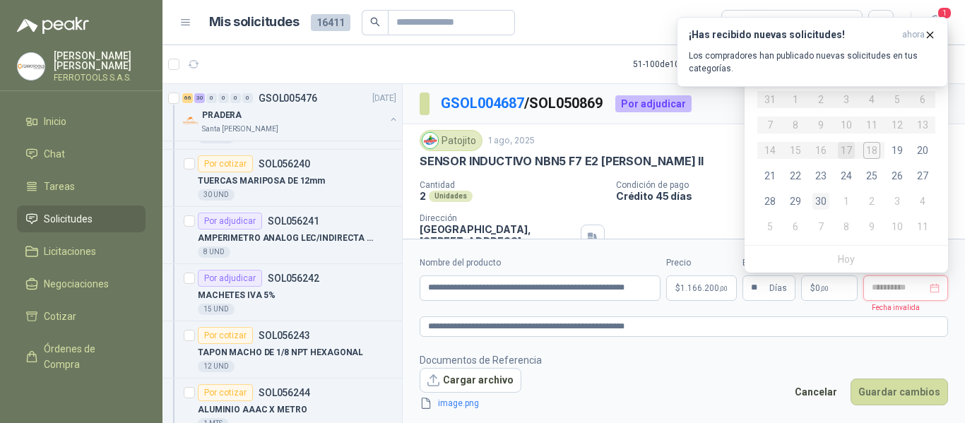
type input "**********"
click at [820, 199] on div "30" at bounding box center [821, 201] width 17 height 17
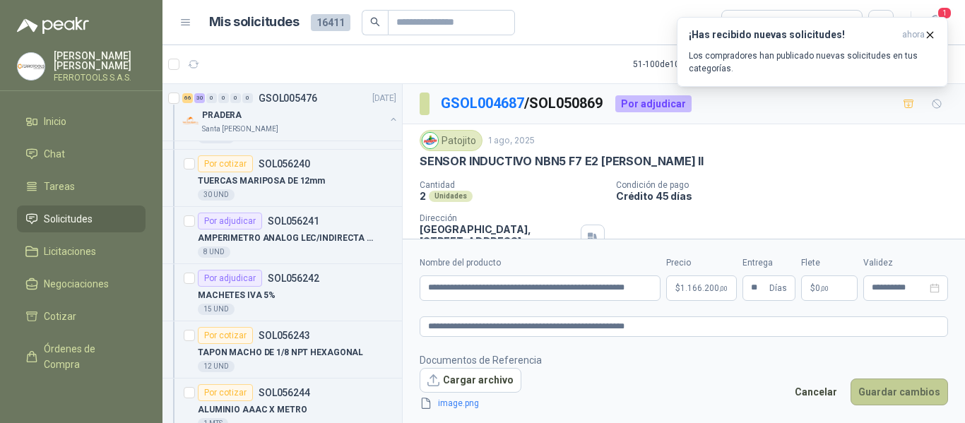
click at [909, 389] on button "Guardar cambios" at bounding box center [900, 392] width 98 height 27
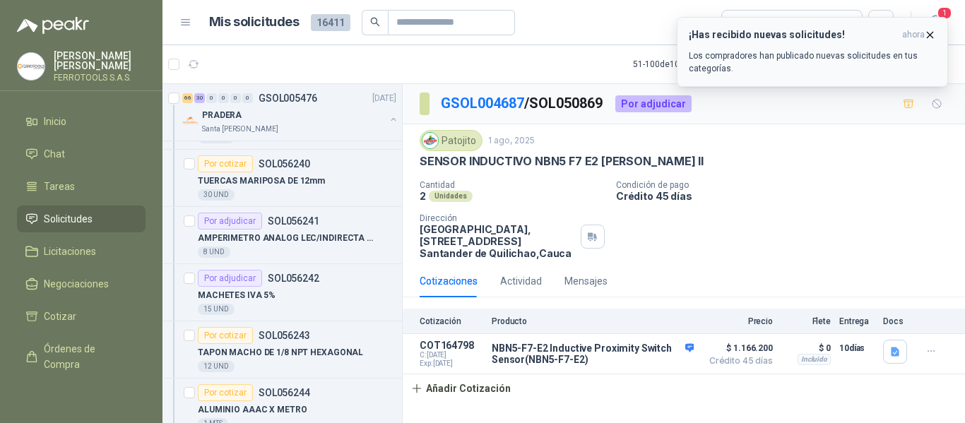
click at [831, 59] on p "Los compradores han publicado nuevas solicitudes en tus categorías." at bounding box center [812, 61] width 247 height 25
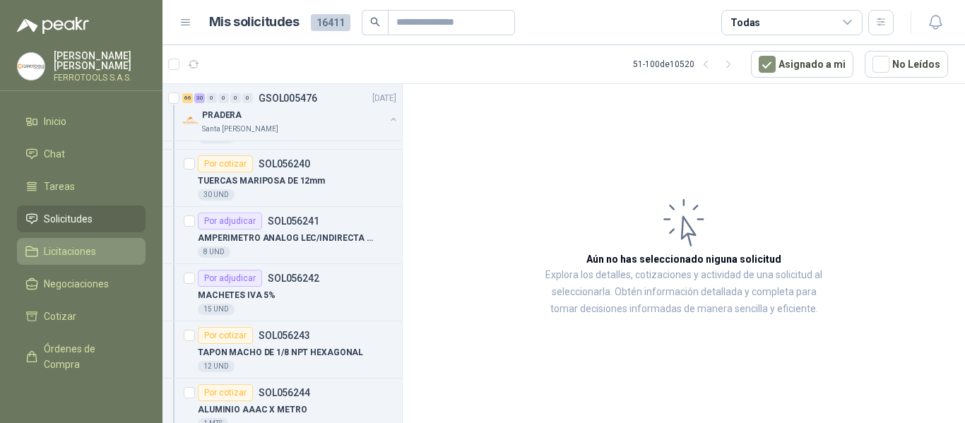
click at [61, 244] on span "Licitaciones" at bounding box center [70, 252] width 52 height 16
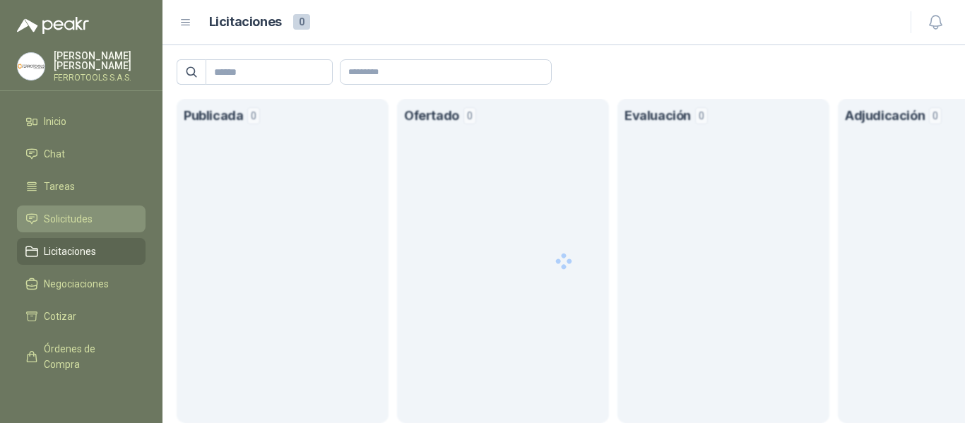
click at [64, 221] on span "Solicitudes" at bounding box center [68, 219] width 49 height 16
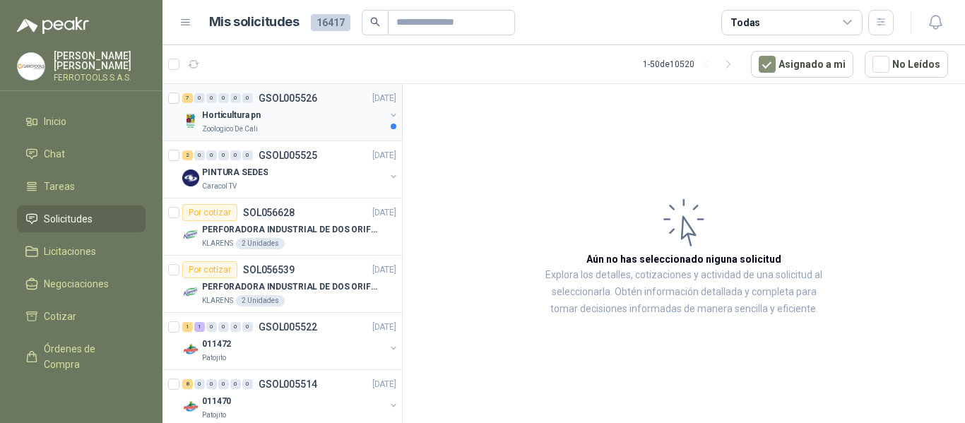
click at [278, 108] on div "Horticultura pn" at bounding box center [293, 115] width 183 height 17
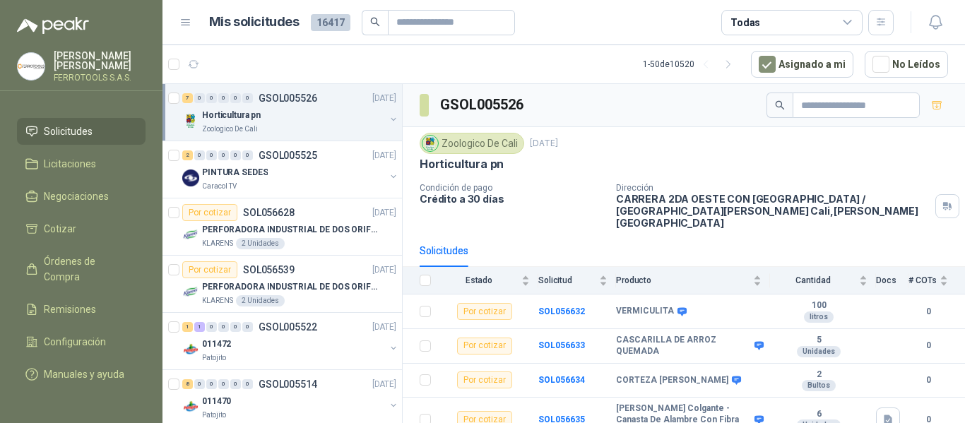
scroll to position [105, 0]
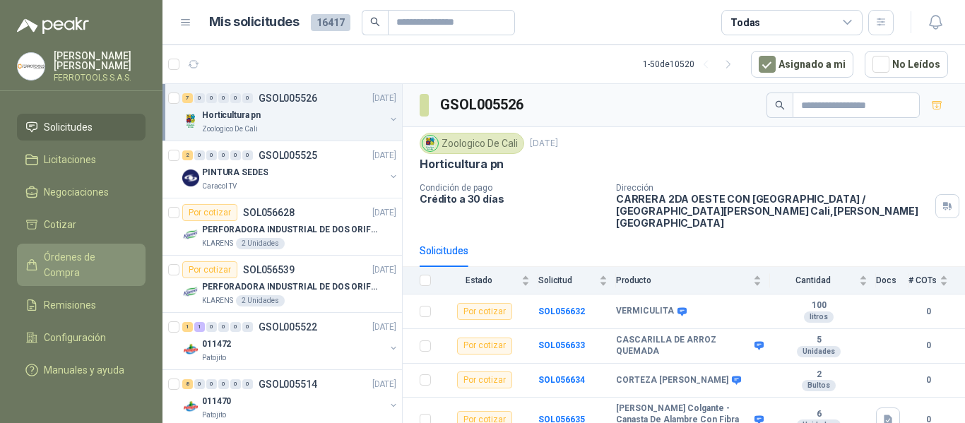
click at [81, 249] on span "Órdenes de Compra" at bounding box center [88, 264] width 88 height 31
click at [72, 249] on span "Órdenes de Compra" at bounding box center [88, 264] width 88 height 31
click at [107, 249] on span "Órdenes de Compra" at bounding box center [88, 264] width 88 height 31
click at [73, 249] on span "Órdenes de Compra" at bounding box center [88, 264] width 88 height 31
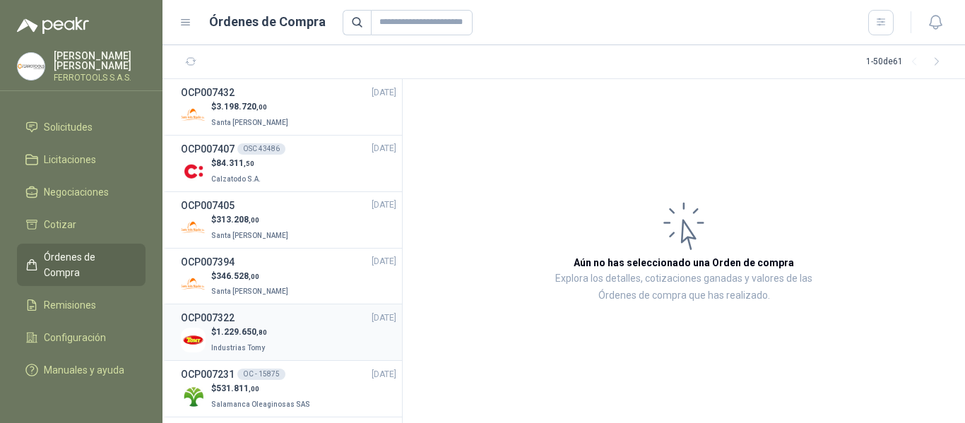
click at [290, 329] on div "$ 1.229.650 ,80 Industrias Tomy" at bounding box center [289, 340] width 216 height 29
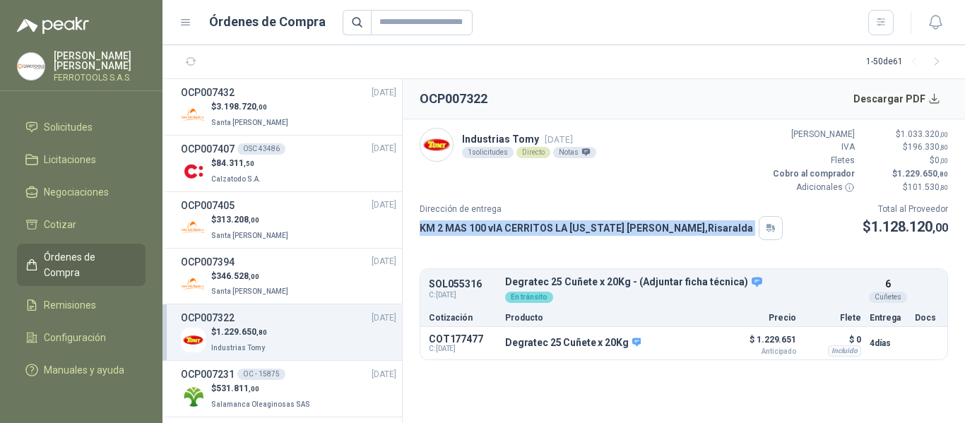
drag, startPoint x: 420, startPoint y: 228, endPoint x: 722, endPoint y: 230, distance: 302.5
click at [722, 230] on div "Dirección de entrega KM 2 MAS 100 vIA CERRITOS LA VIRGINIA Pereira , Risaralda …" at bounding box center [684, 221] width 529 height 37
copy div "KM 2 MAS 100 vIA CERRITOS LA VIRGINIA Pereira , Risaralda"
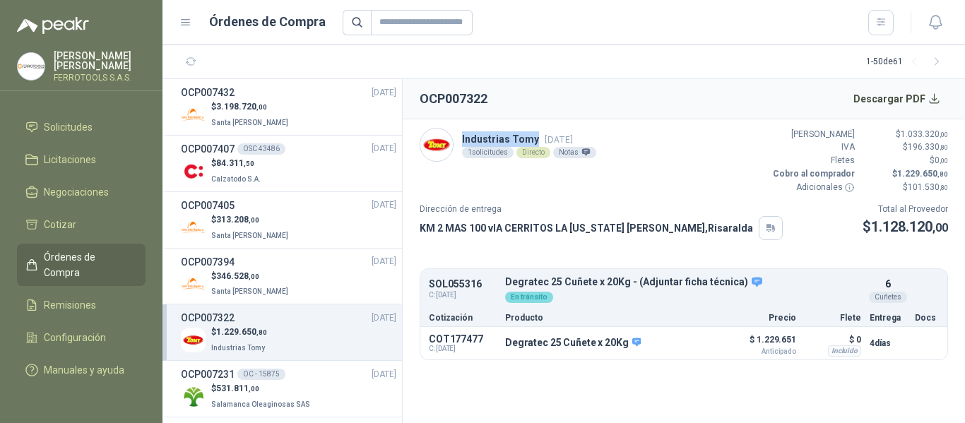
drag, startPoint x: 463, startPoint y: 137, endPoint x: 539, endPoint y: 143, distance: 75.8
click at [539, 143] on p "Industrias Tomy 12 sept, 2025" at bounding box center [529, 139] width 134 height 16
copy p "Industrias Tomy"
